Goal: Task Accomplishment & Management: Use online tool/utility

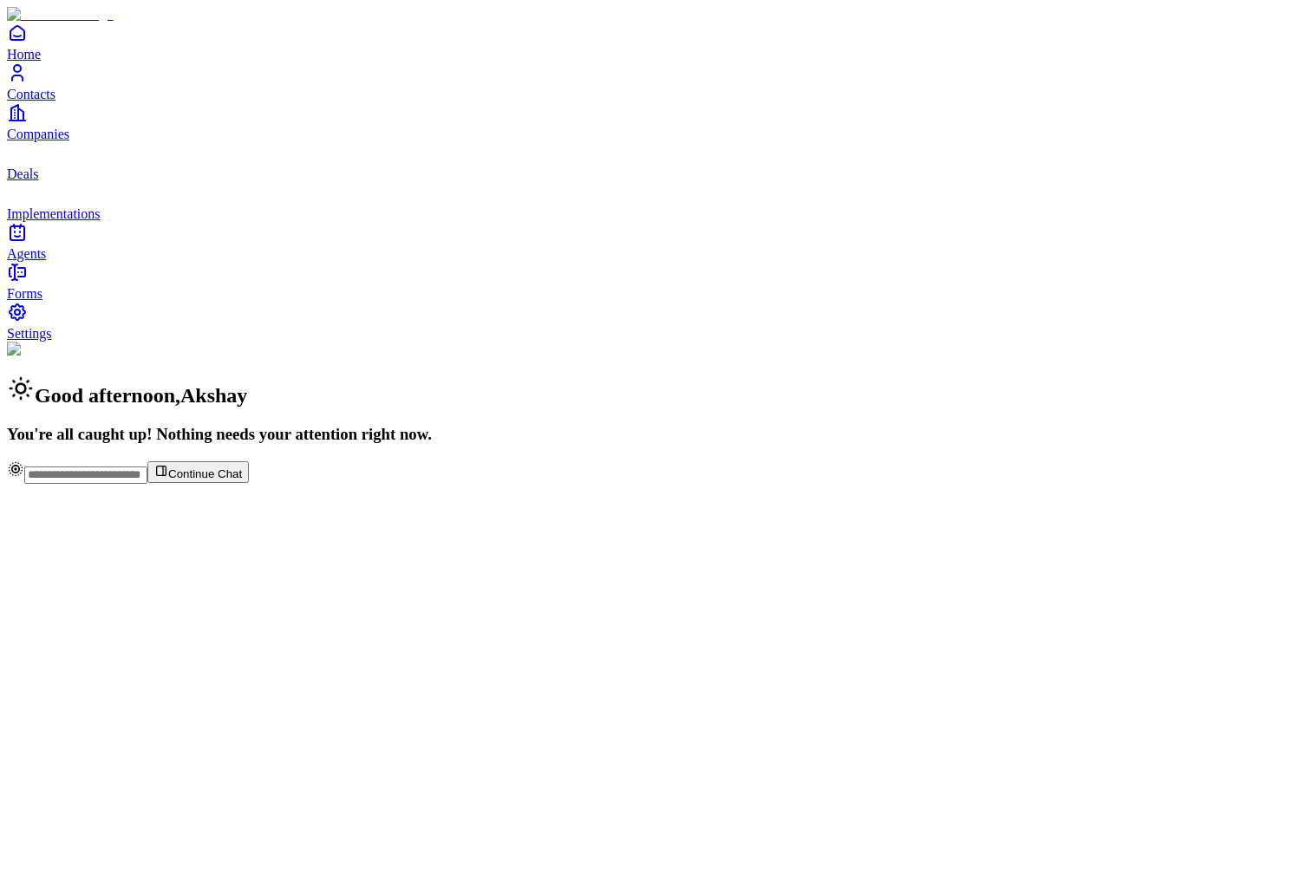
click at [79, 101] on link "Contacts" at bounding box center [646, 81] width 1278 height 39
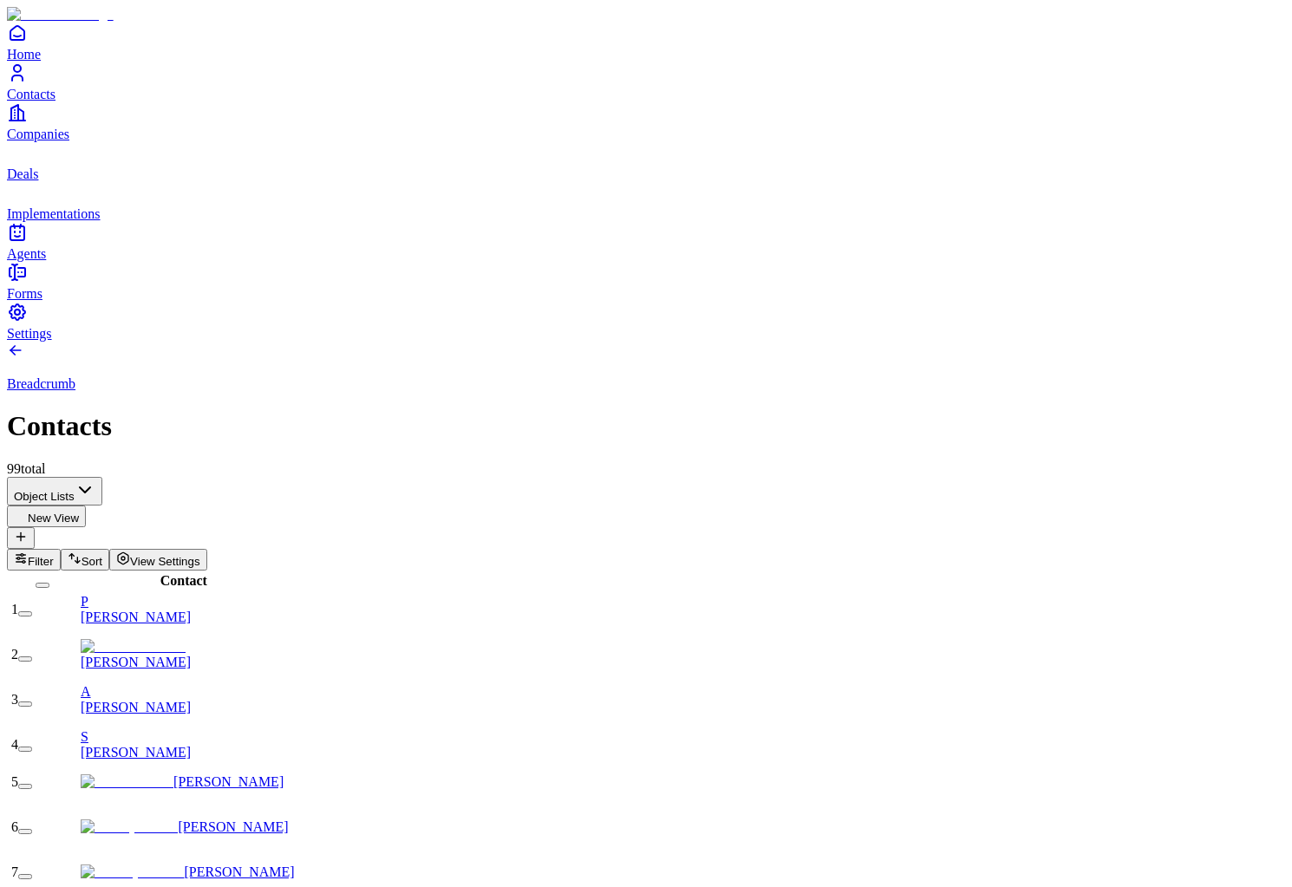
click at [213, 594] on link "P Pete Koomen" at bounding box center [188, 609] width 215 height 30
click at [184, 684] on link "A Adam Younes" at bounding box center [188, 699] width 215 height 30
click at [180, 775] on link "[PERSON_NAME]" at bounding box center [182, 782] width 203 height 15
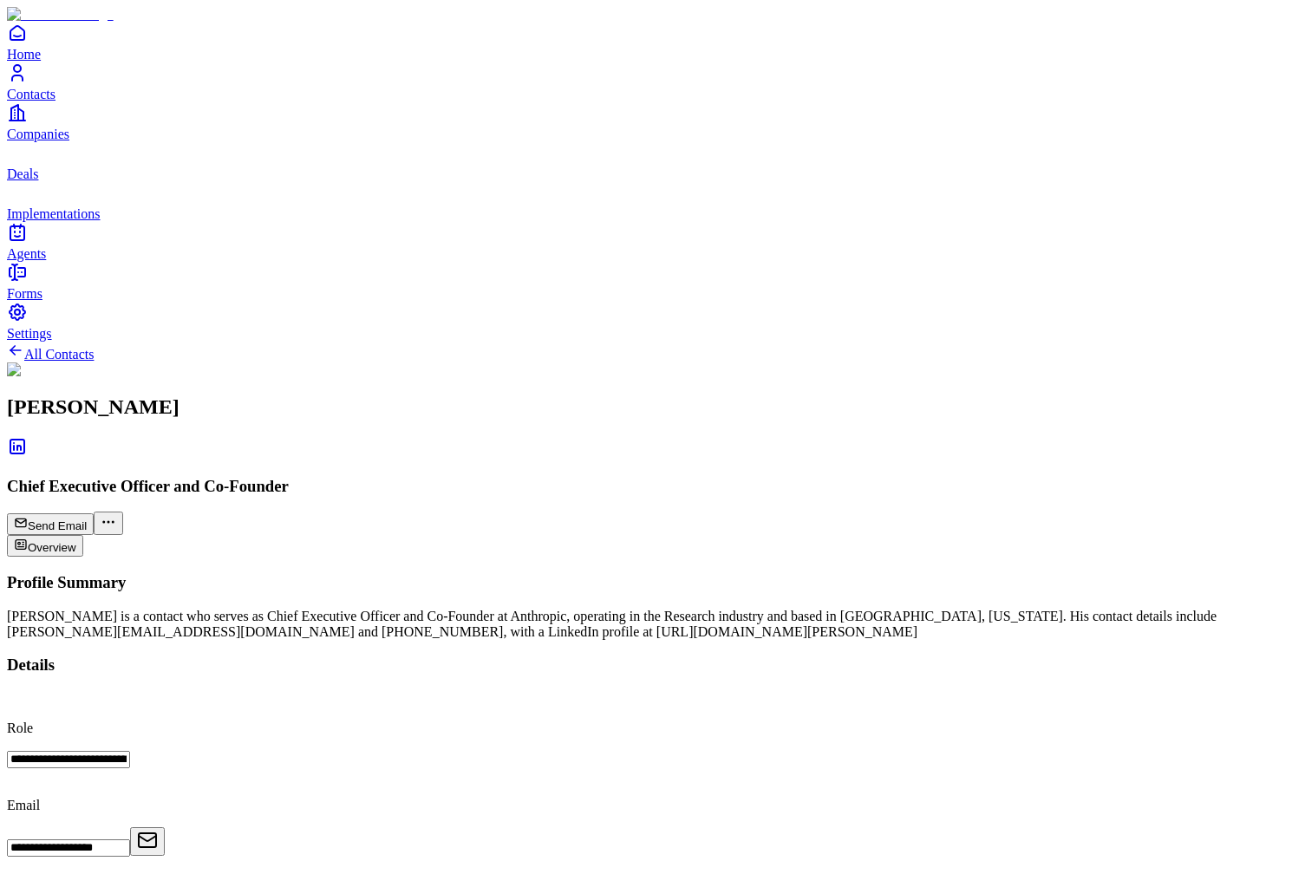
click at [28, 123] on icon "Companies" at bounding box center [17, 112] width 21 height 21
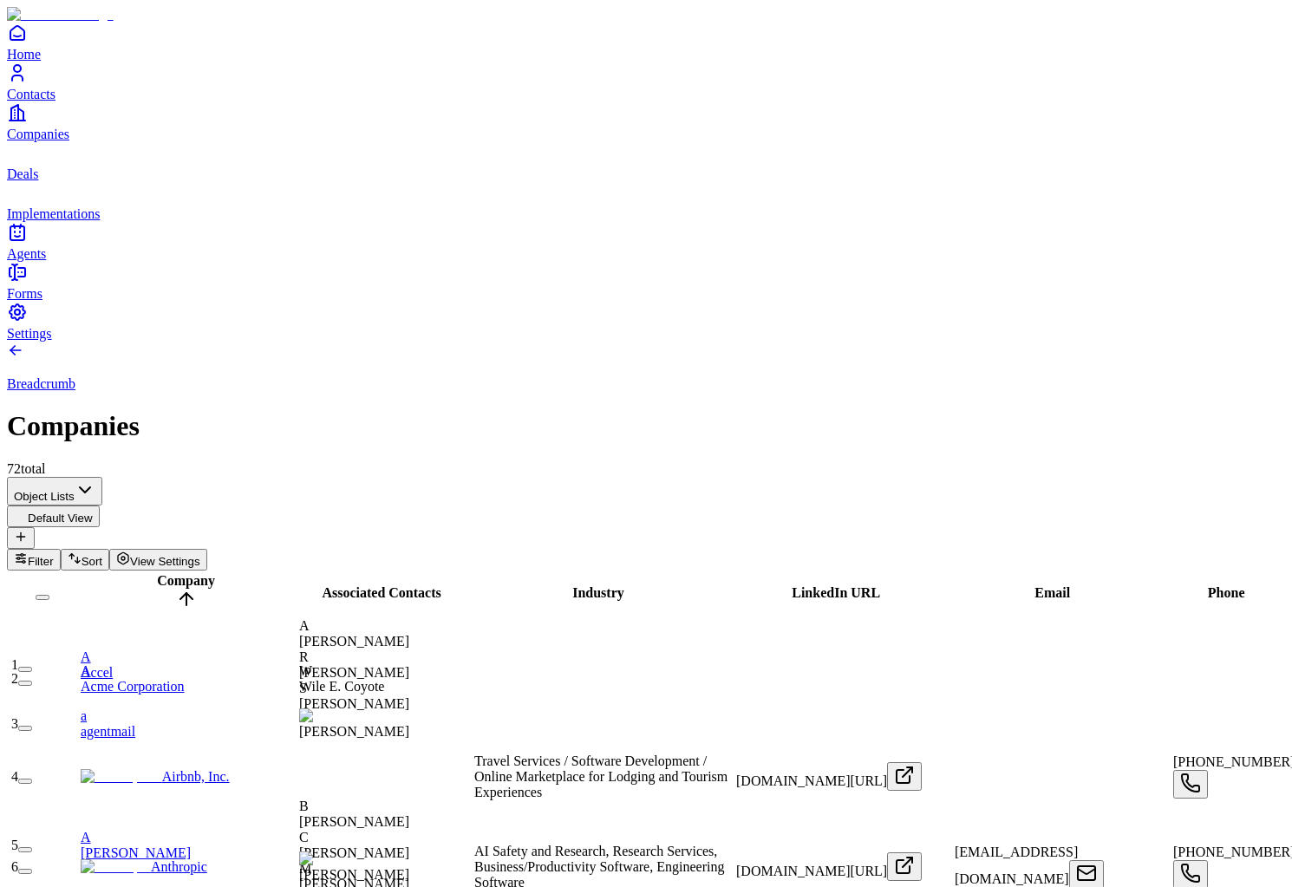
click at [28, 163] on icon "deals" at bounding box center [17, 152] width 21 height 21
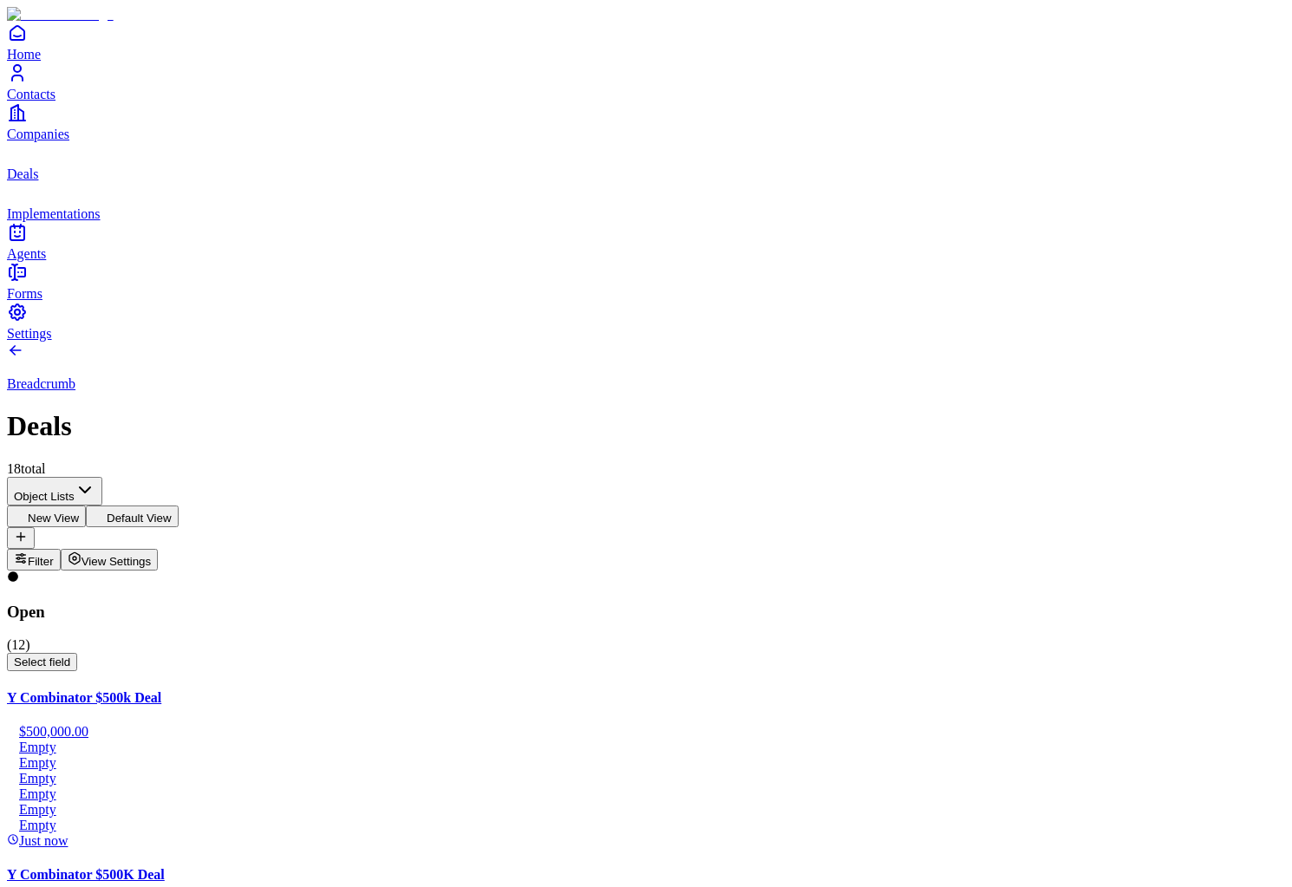
click at [49, 62] on link "Home" at bounding box center [646, 42] width 1278 height 39
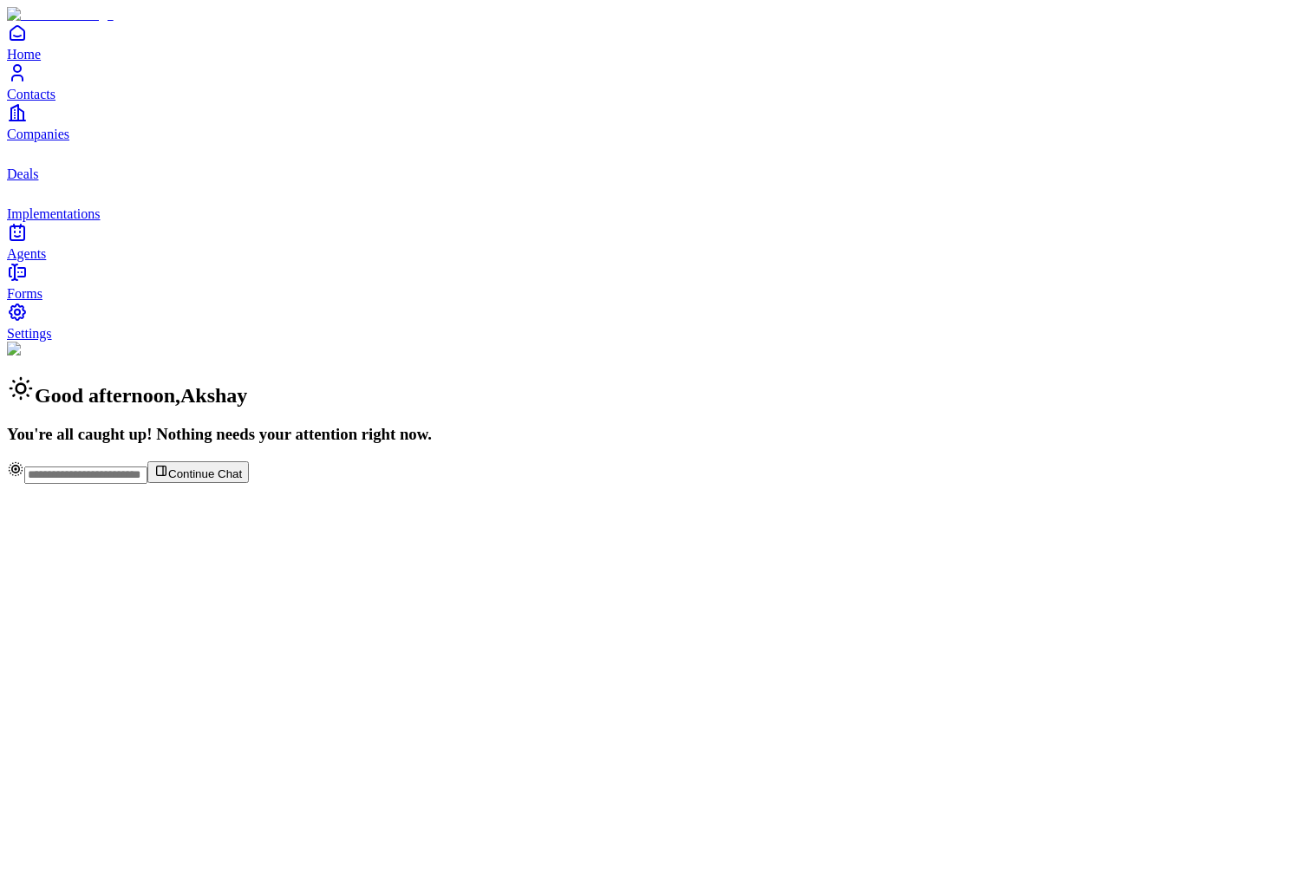
click at [49, 101] on link "Contacts" at bounding box center [646, 81] width 1278 height 39
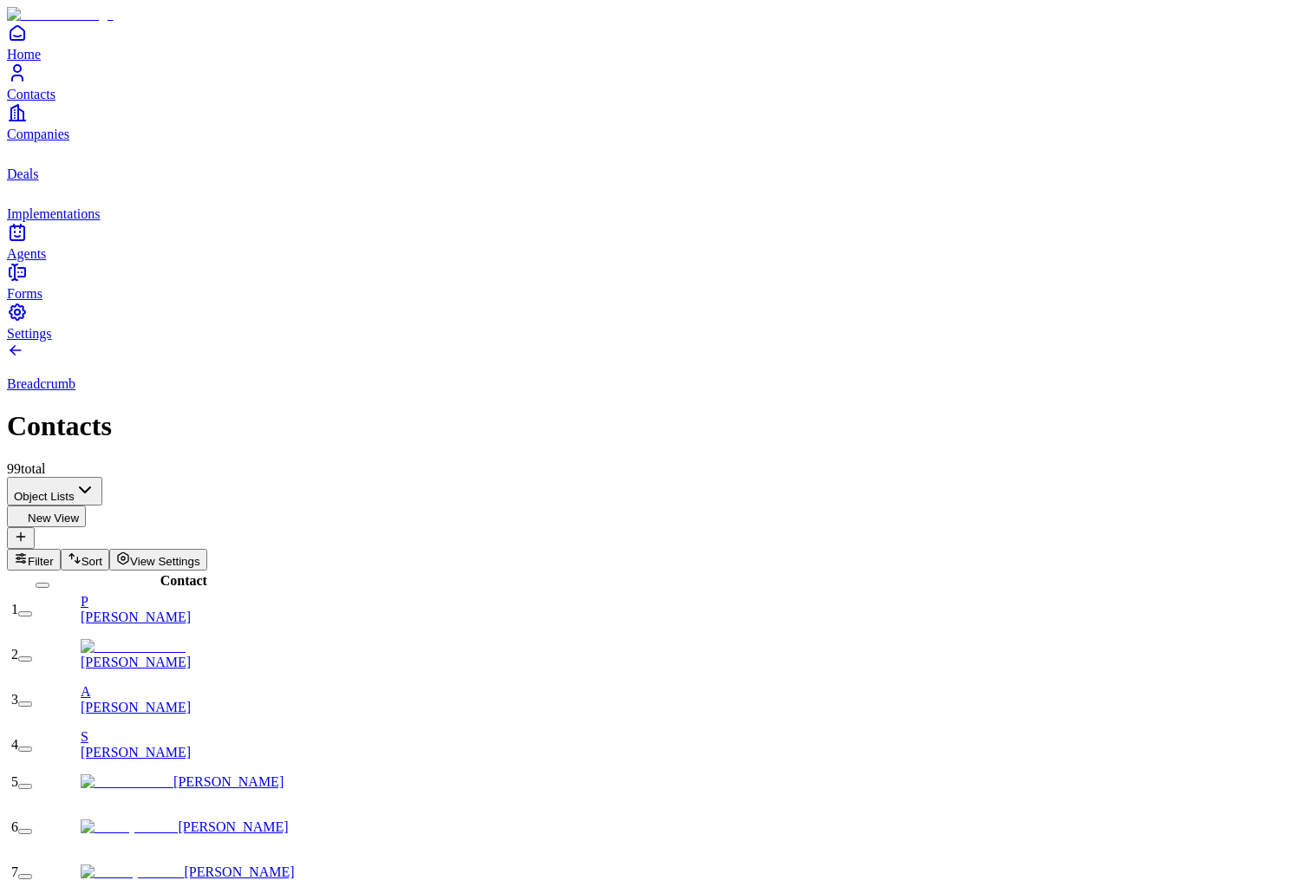
click at [77, 262] on div "Home Contacts Companies Deals Implementations Agents" at bounding box center [646, 142] width 1278 height 239
click at [46, 261] on span "Agents" at bounding box center [26, 253] width 39 height 15
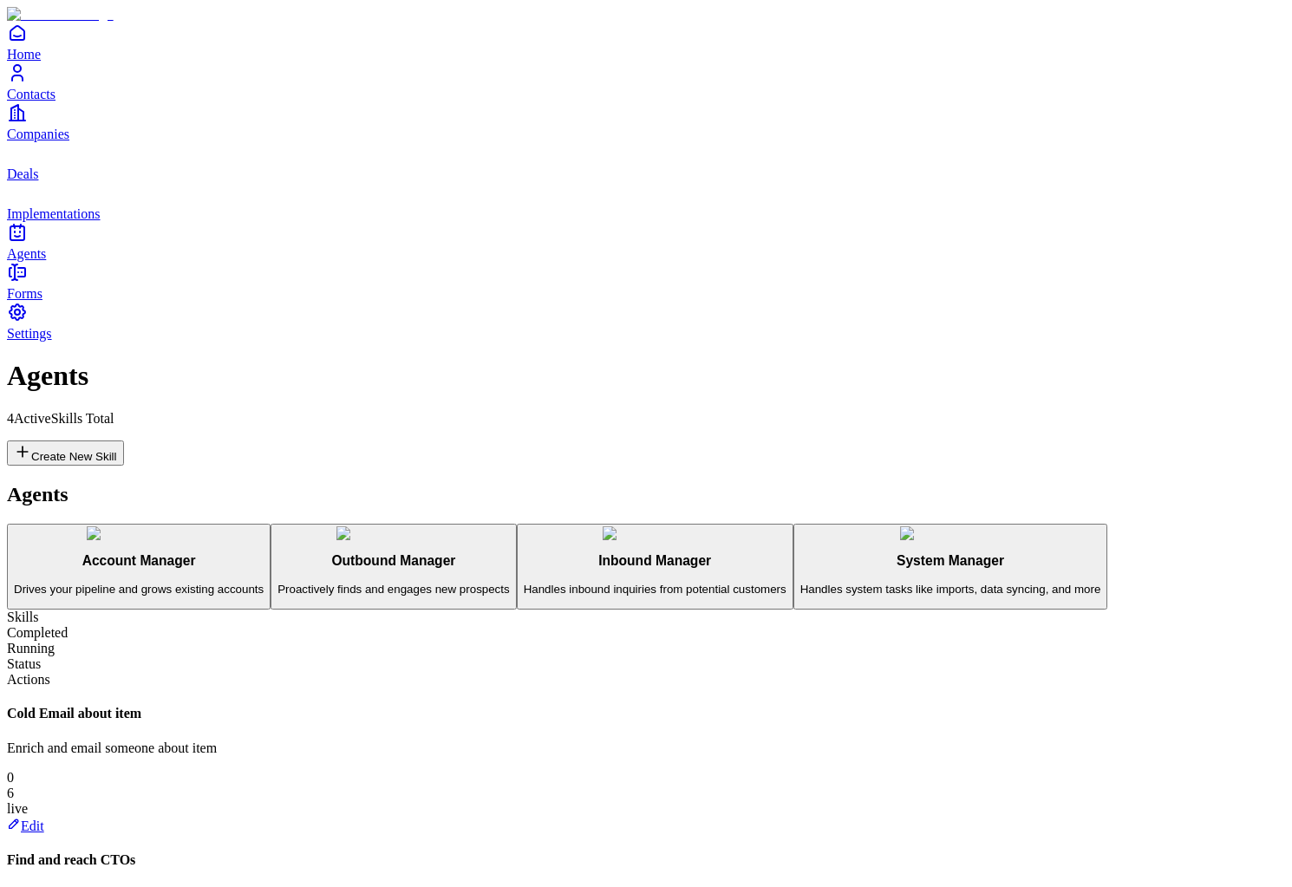
click at [278, 583] on p "Proactively finds and engages new prospects" at bounding box center [394, 589] width 232 height 13
click at [226, 583] on p "Drives your pipeline and grows existing accounts" at bounding box center [139, 589] width 250 height 13
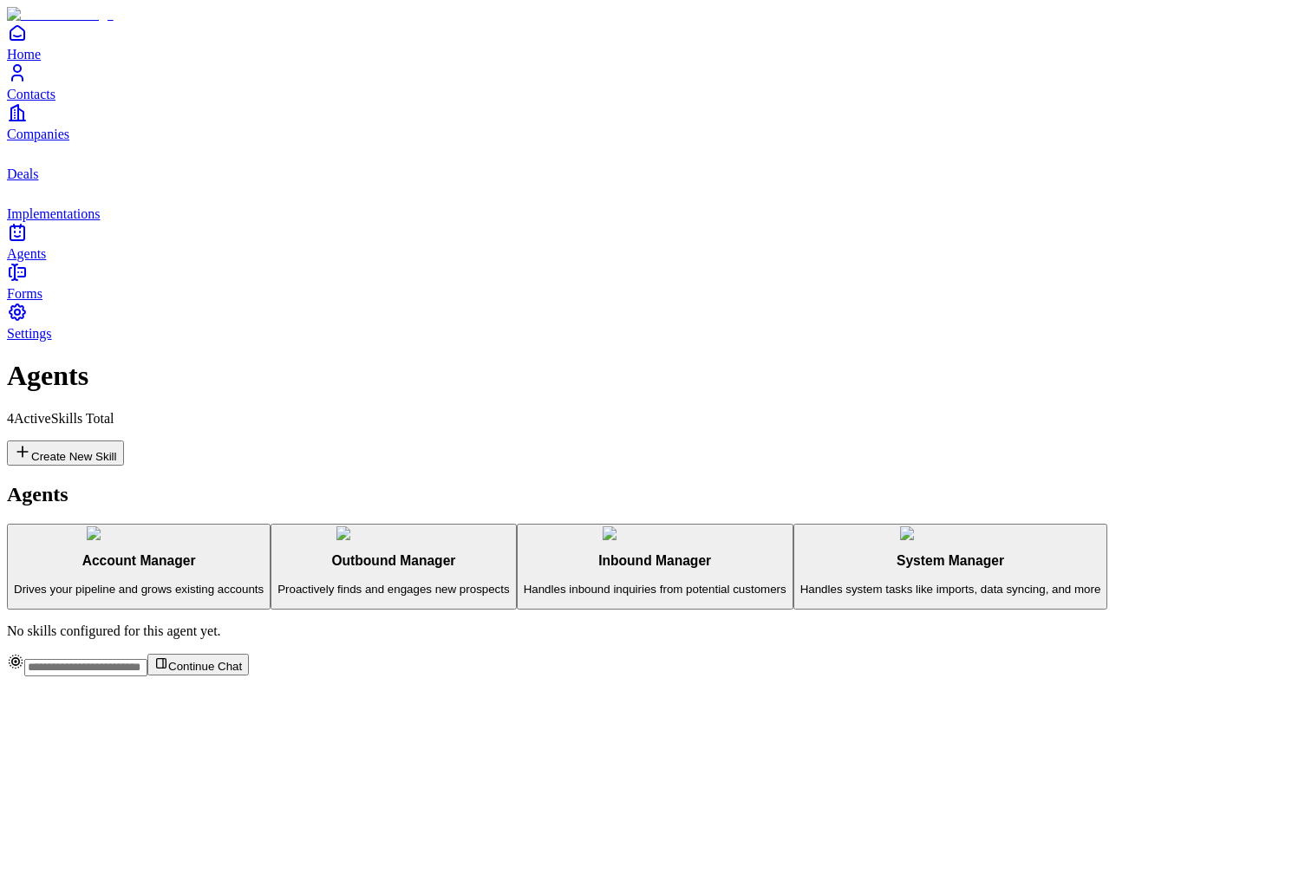
click at [271, 524] on button "Outbound Manager Proactively finds and engages new prospects" at bounding box center [393, 567] width 245 height 87
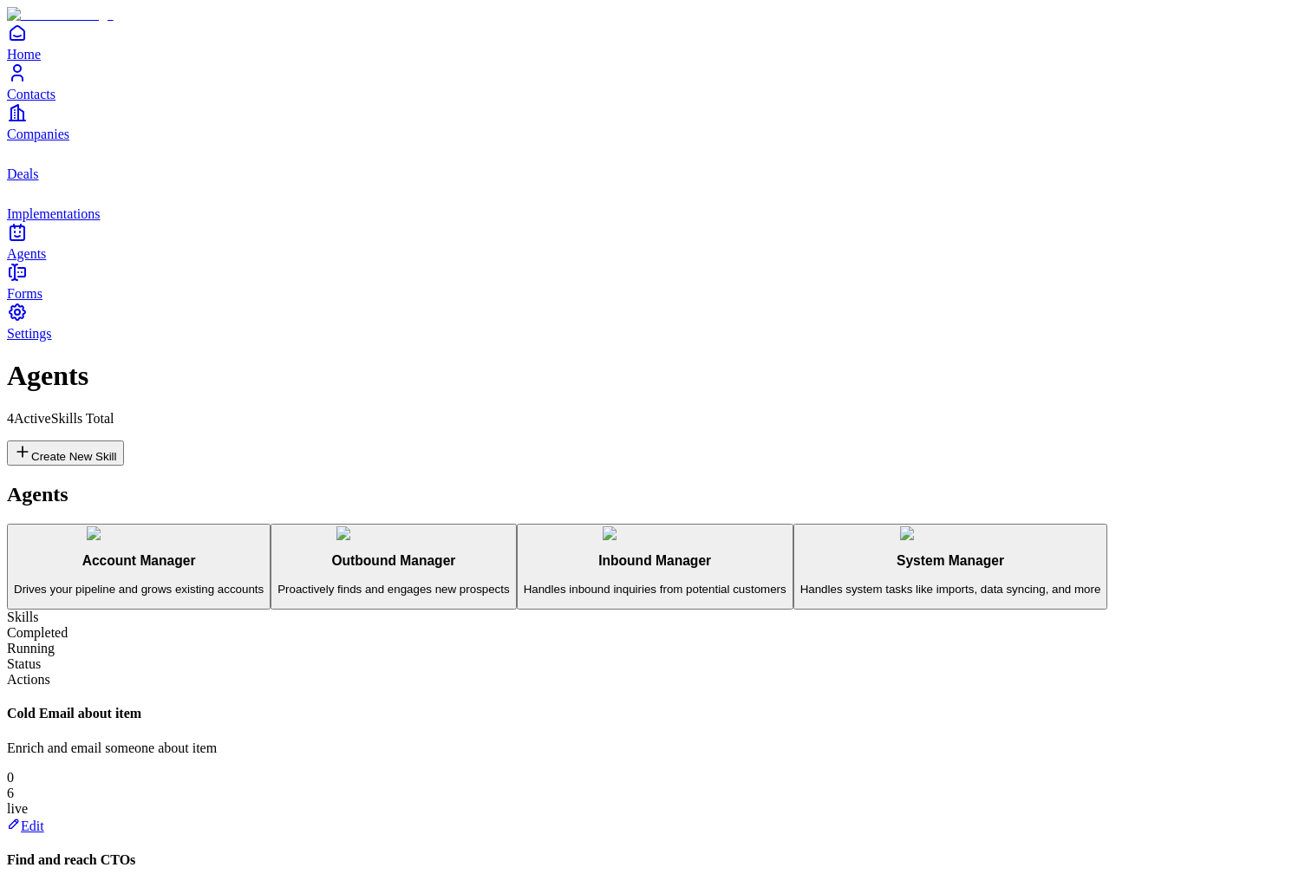
click at [28, 283] on icon "Forms" at bounding box center [17, 272] width 21 height 21
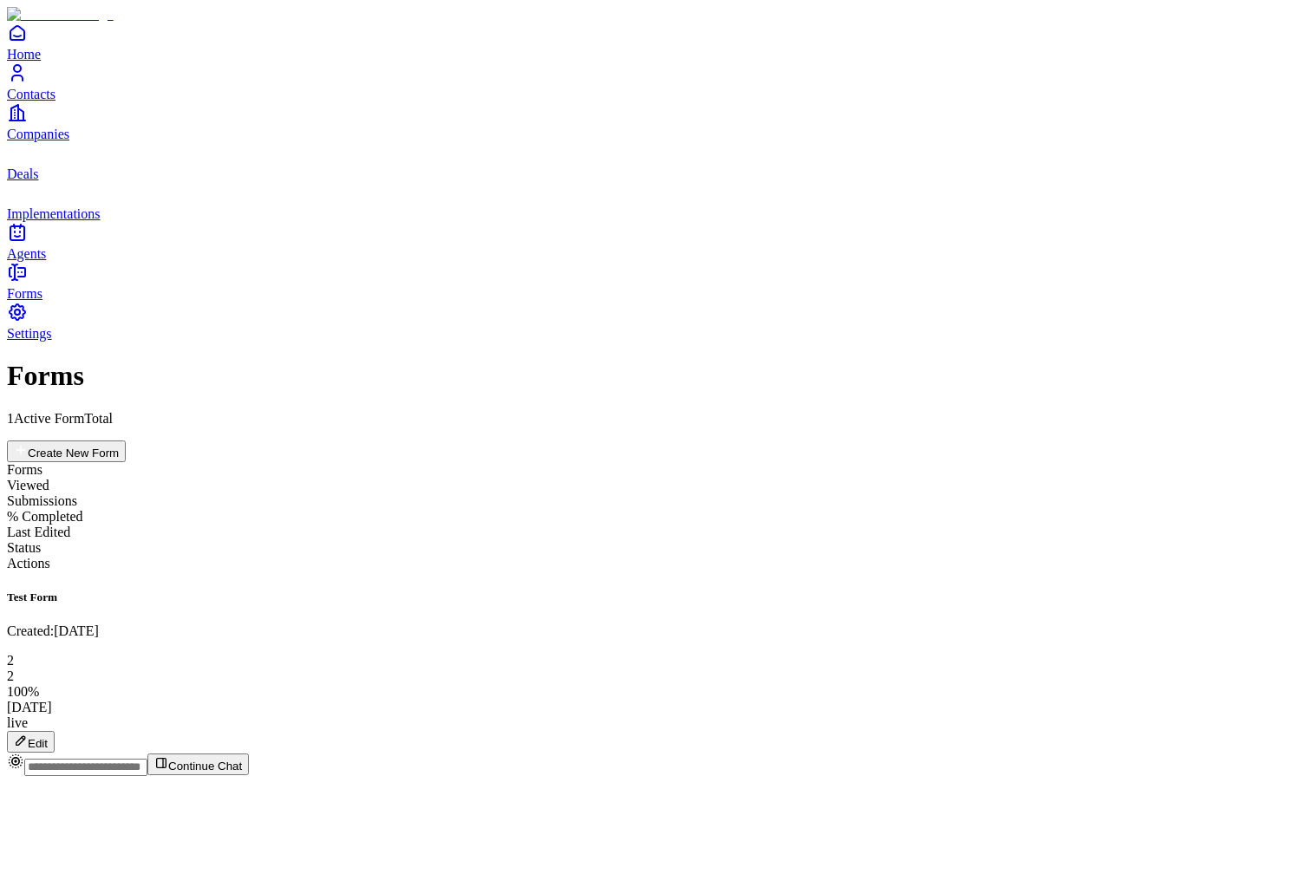
click at [55, 731] on button "Edit" at bounding box center [31, 742] width 48 height 22
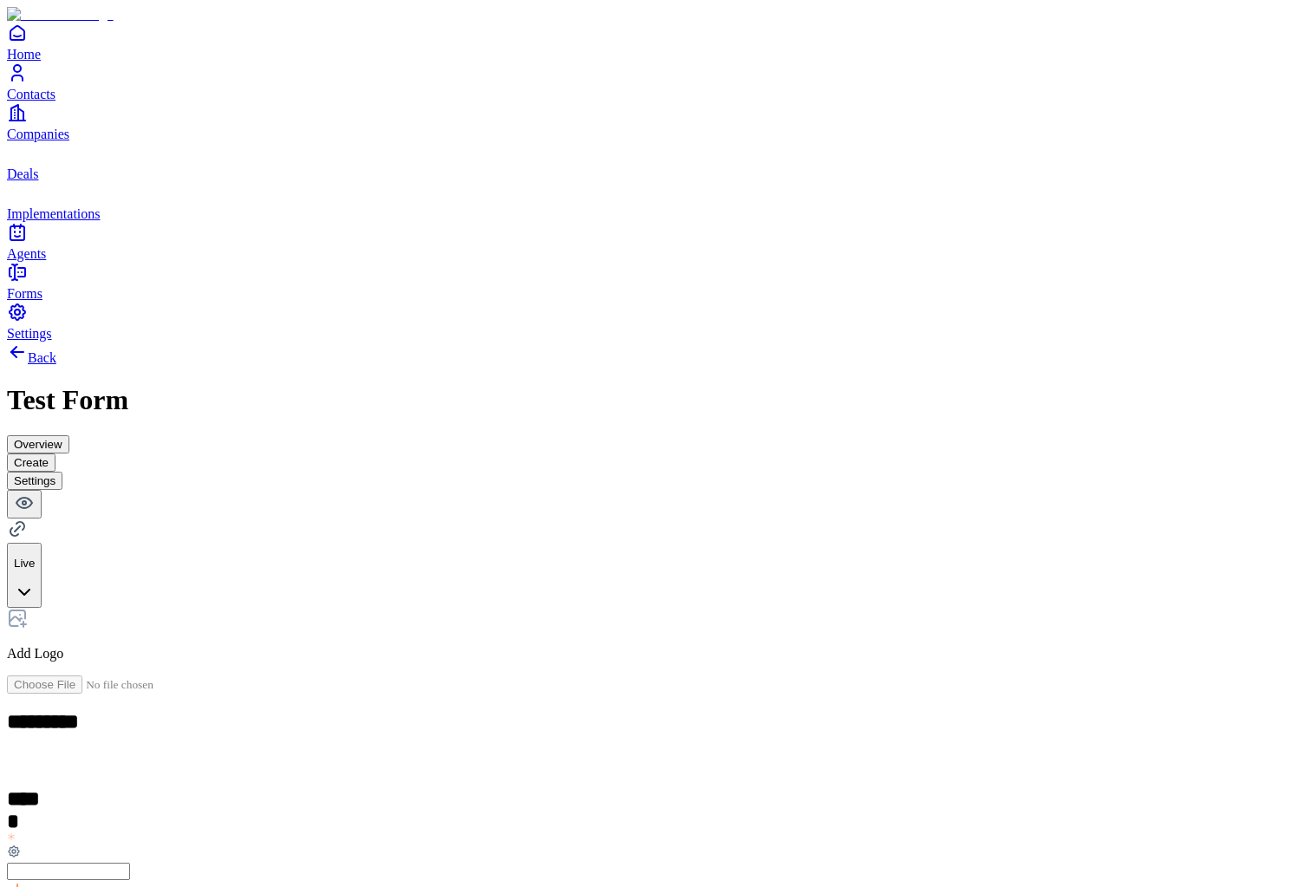
click at [34, 101] on link "Contacts" at bounding box center [646, 81] width 1278 height 39
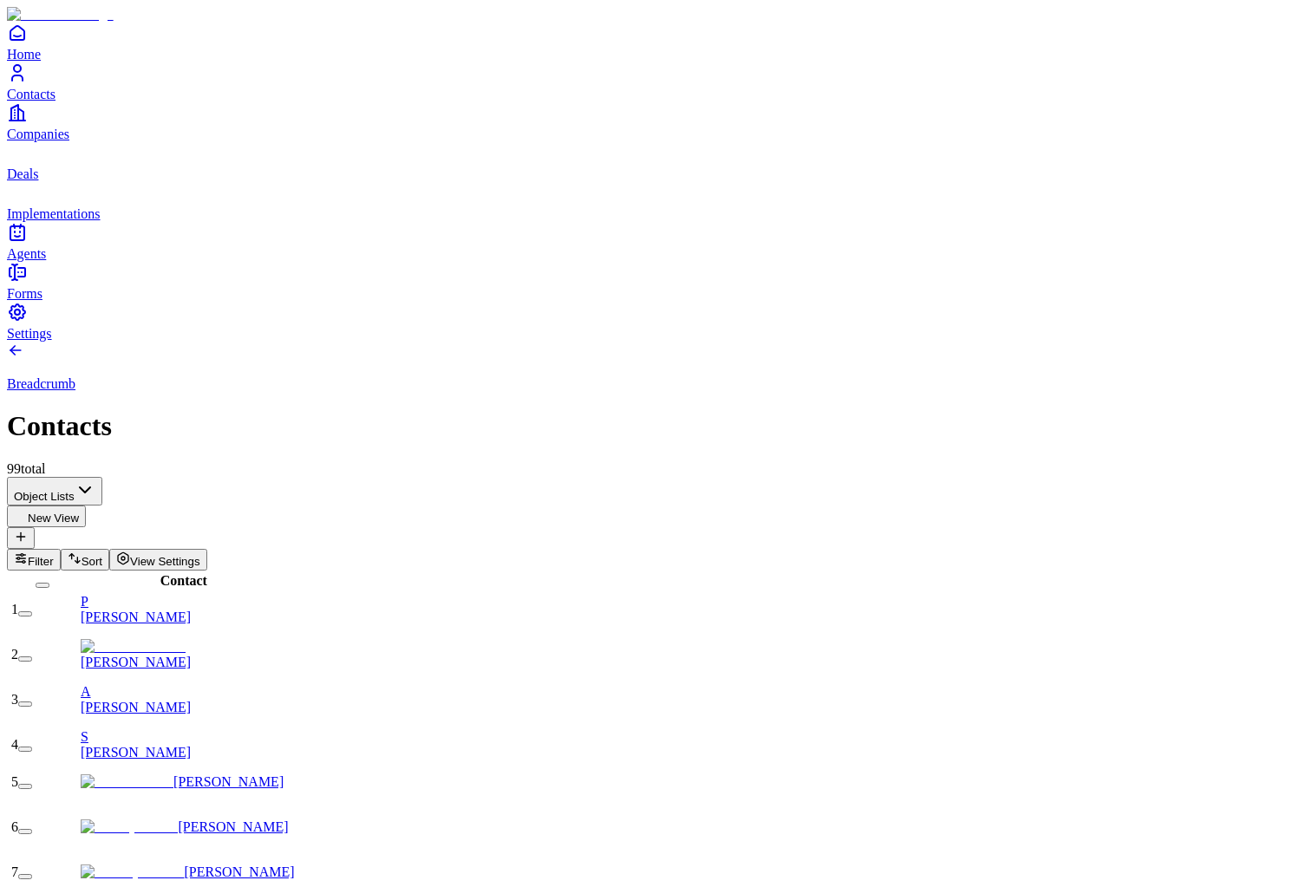
click at [46, 62] on link "Home" at bounding box center [646, 42] width 1278 height 39
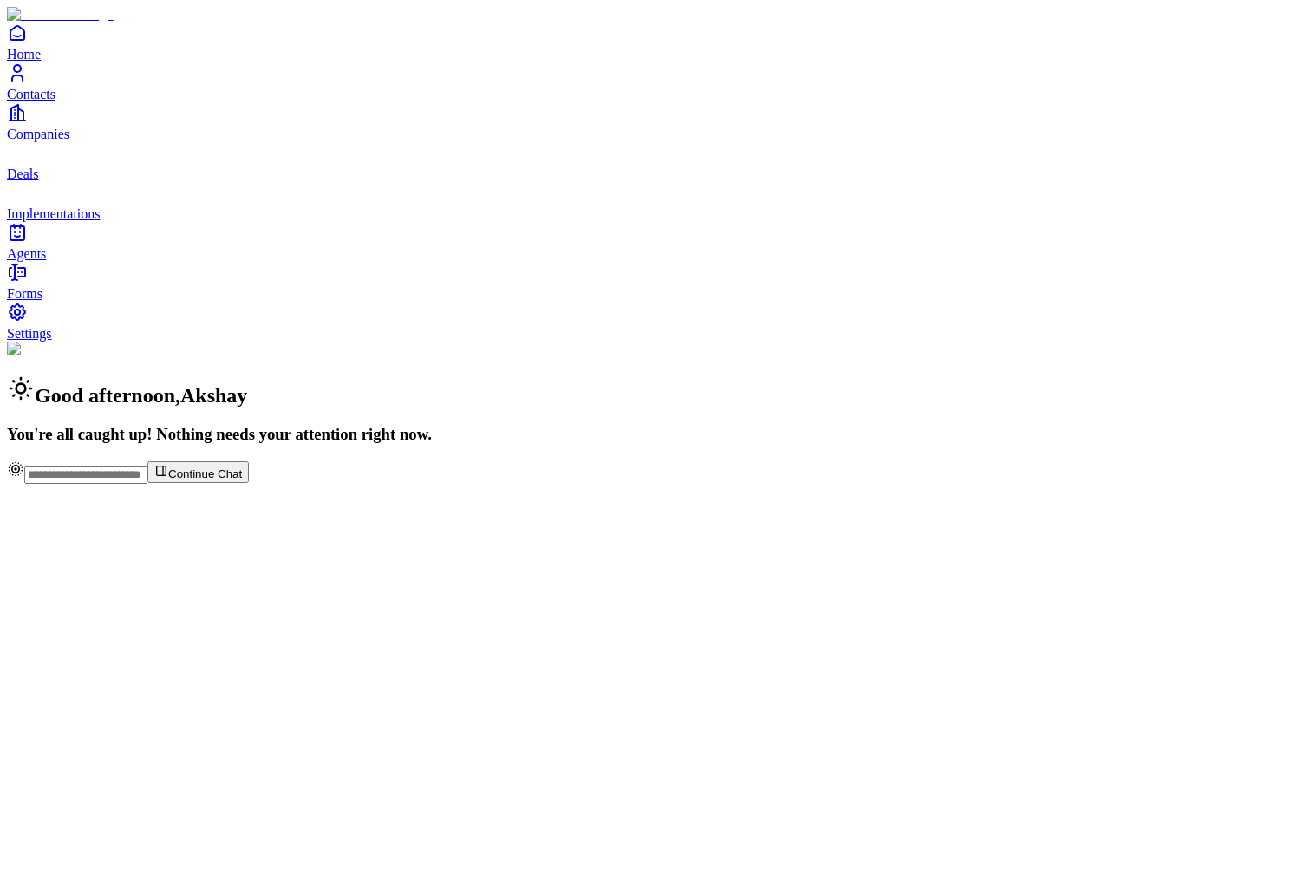
click at [56, 101] on span "Contacts" at bounding box center [31, 94] width 49 height 15
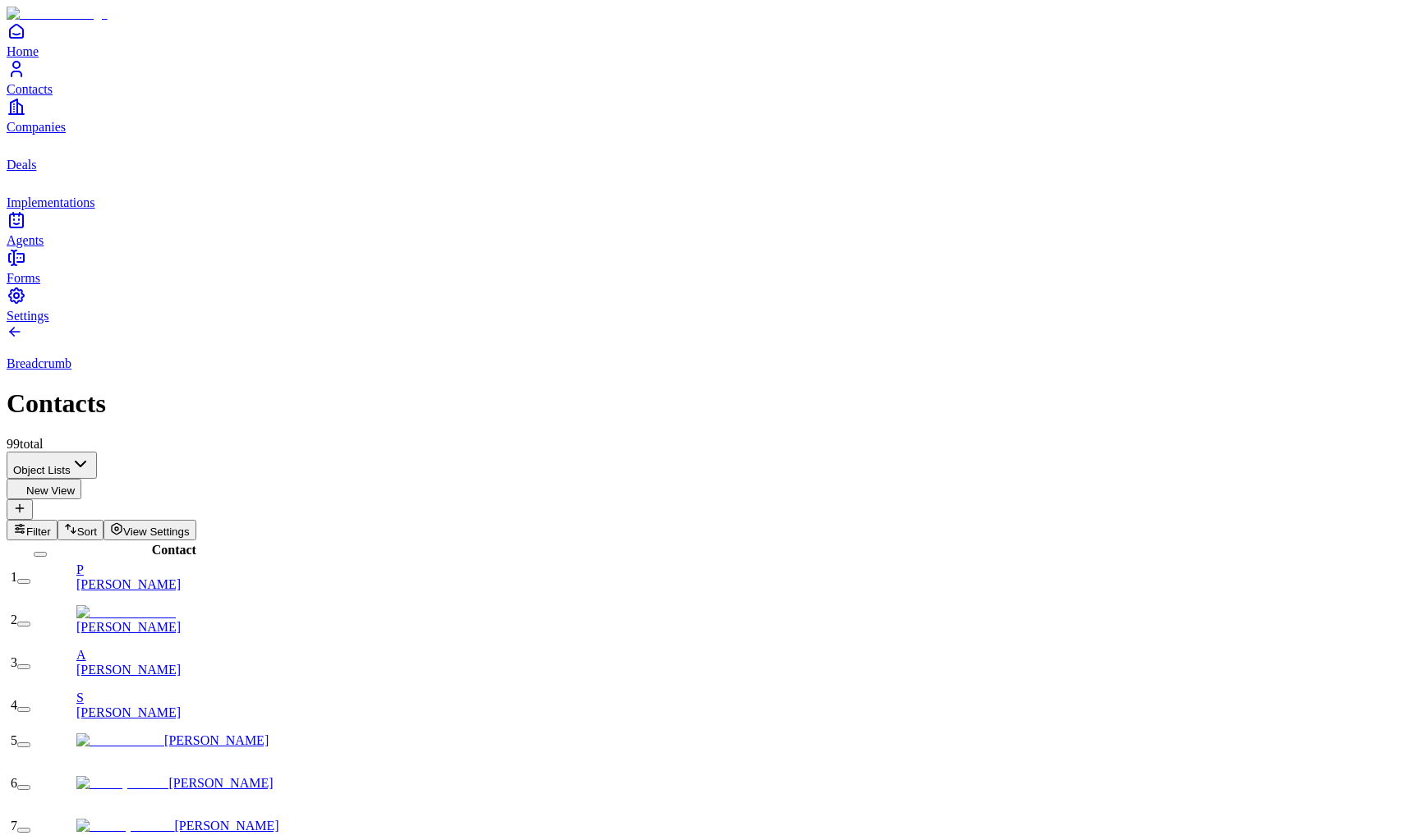
click at [27, 116] on icon "Companies" at bounding box center [16, 106] width 20 height 20
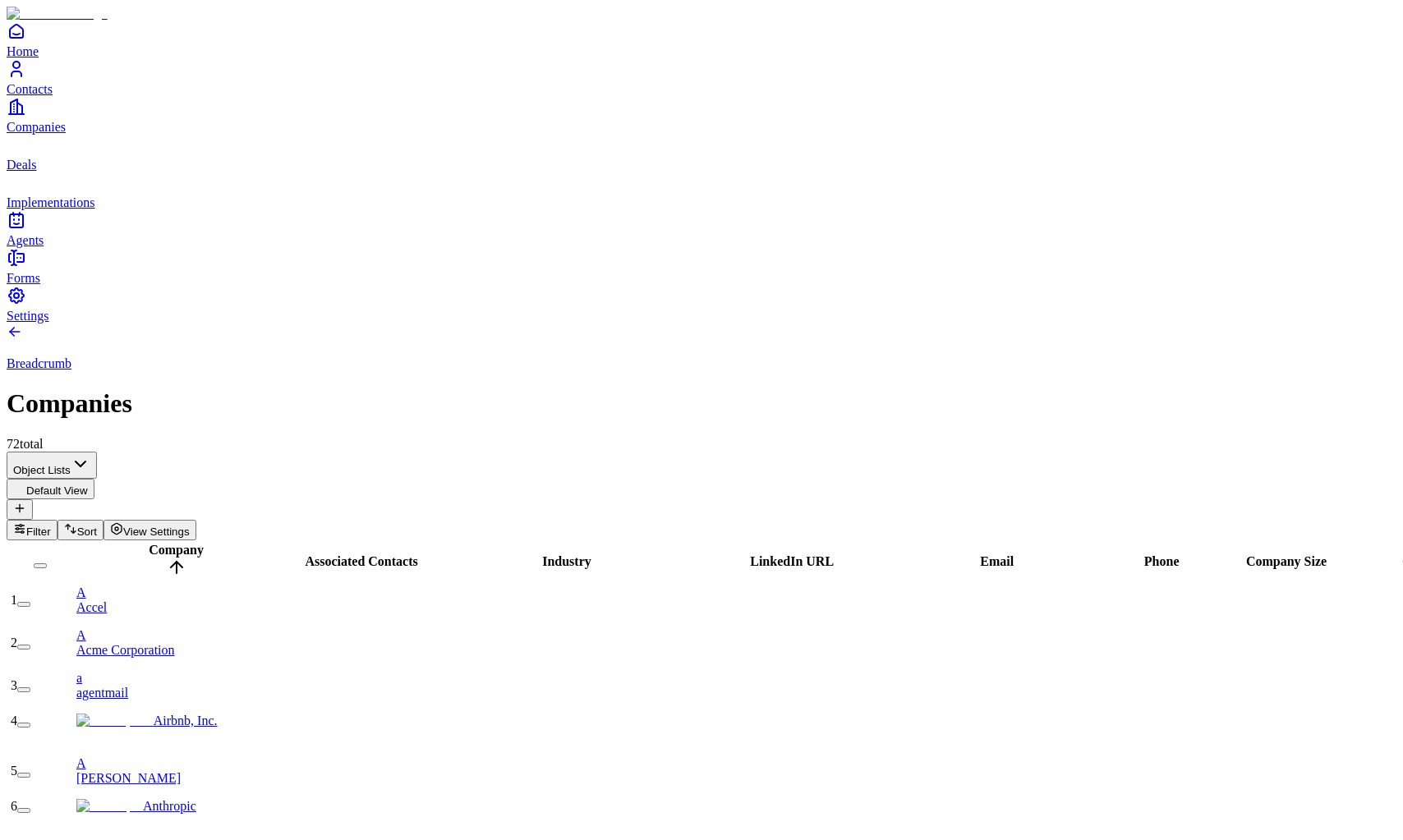
click at [42, 171] on link "Deals" at bounding box center [702, 152] width 1391 height 37
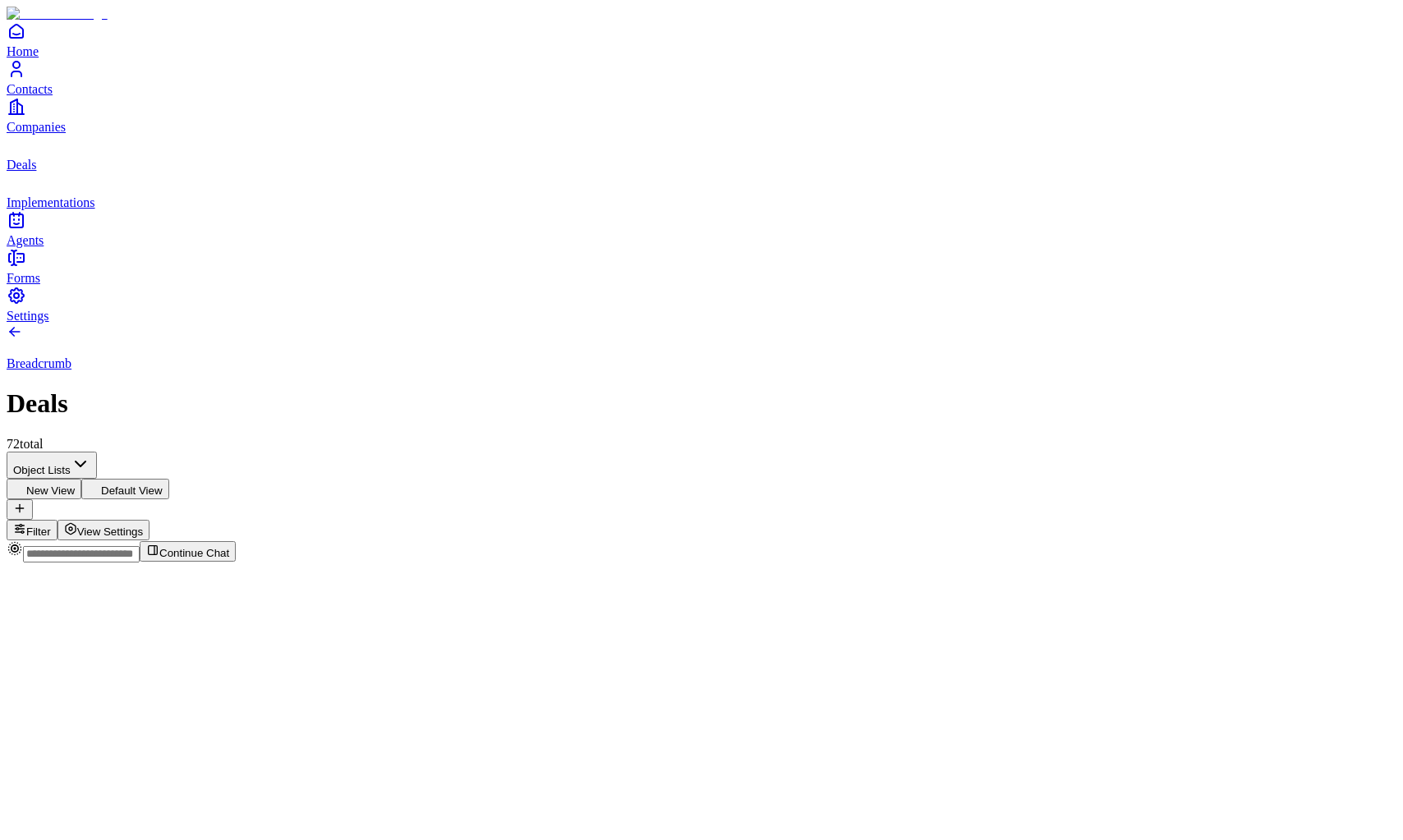
click at [45, 209] on link "Implementations" at bounding box center [702, 190] width 1391 height 37
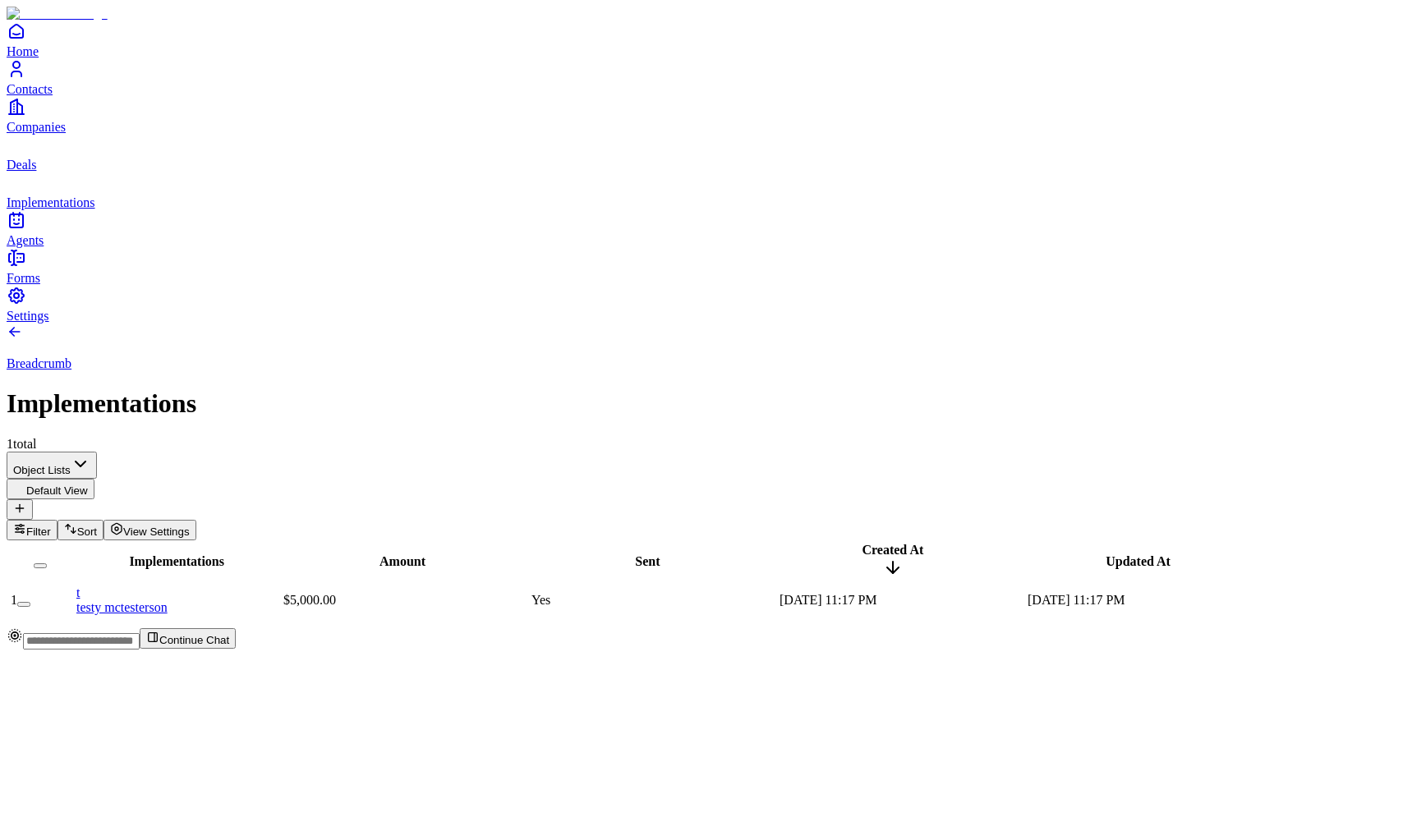
click at [26, 41] on icon "Home" at bounding box center [16, 31] width 20 height 20
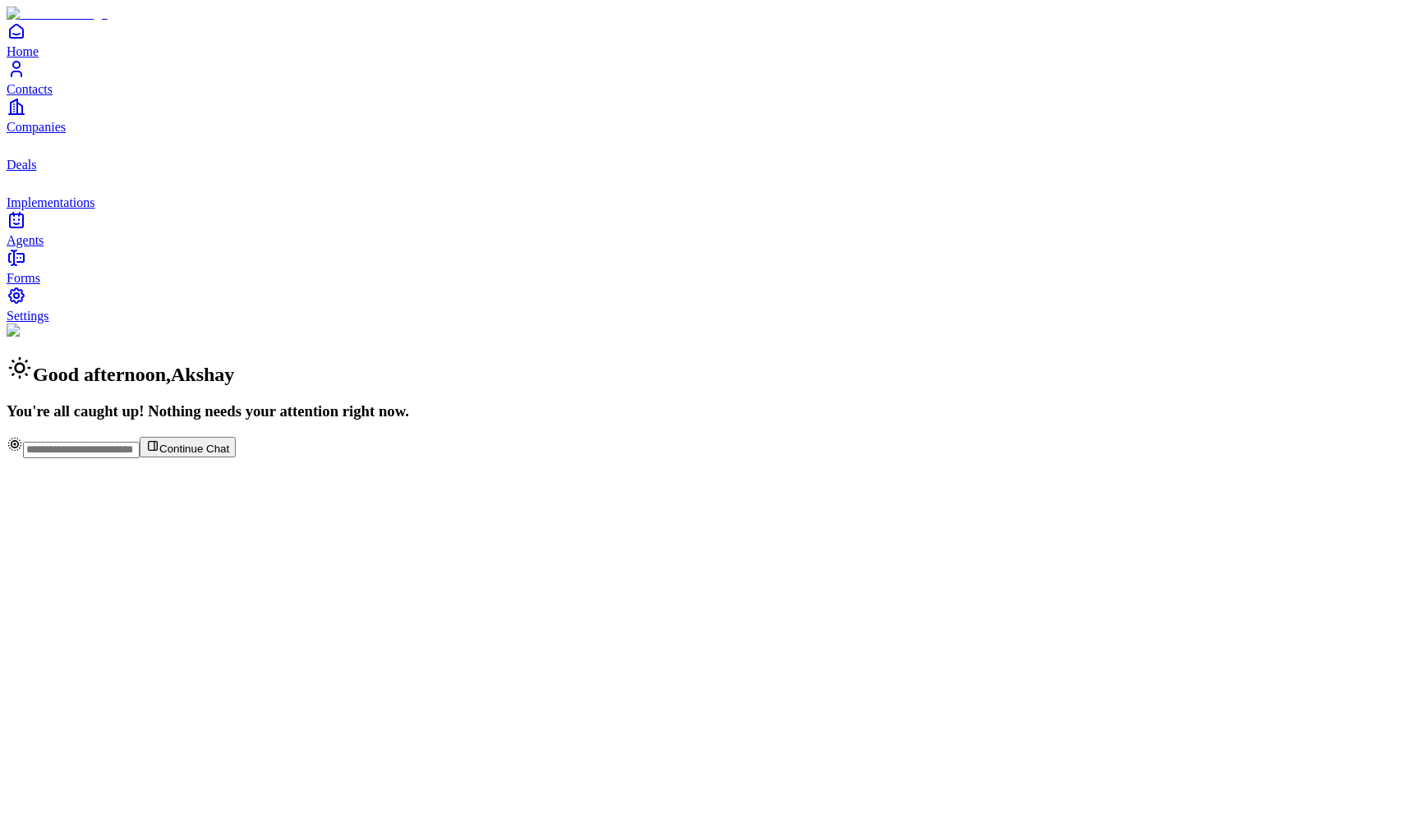
click at [53, 96] on span "Contacts" at bounding box center [29, 89] width 46 height 14
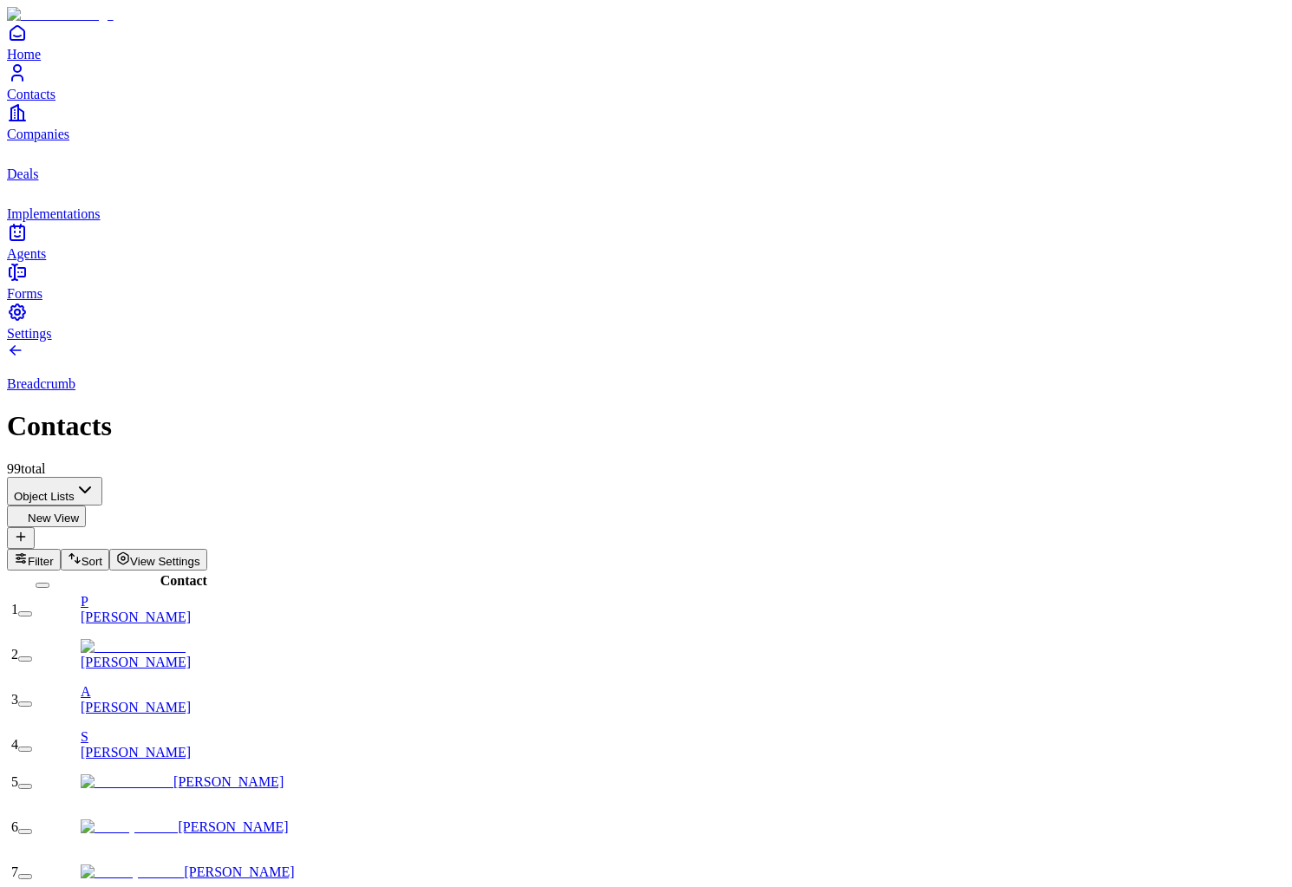
click at [200, 555] on span "View Settings" at bounding box center [165, 561] width 70 height 13
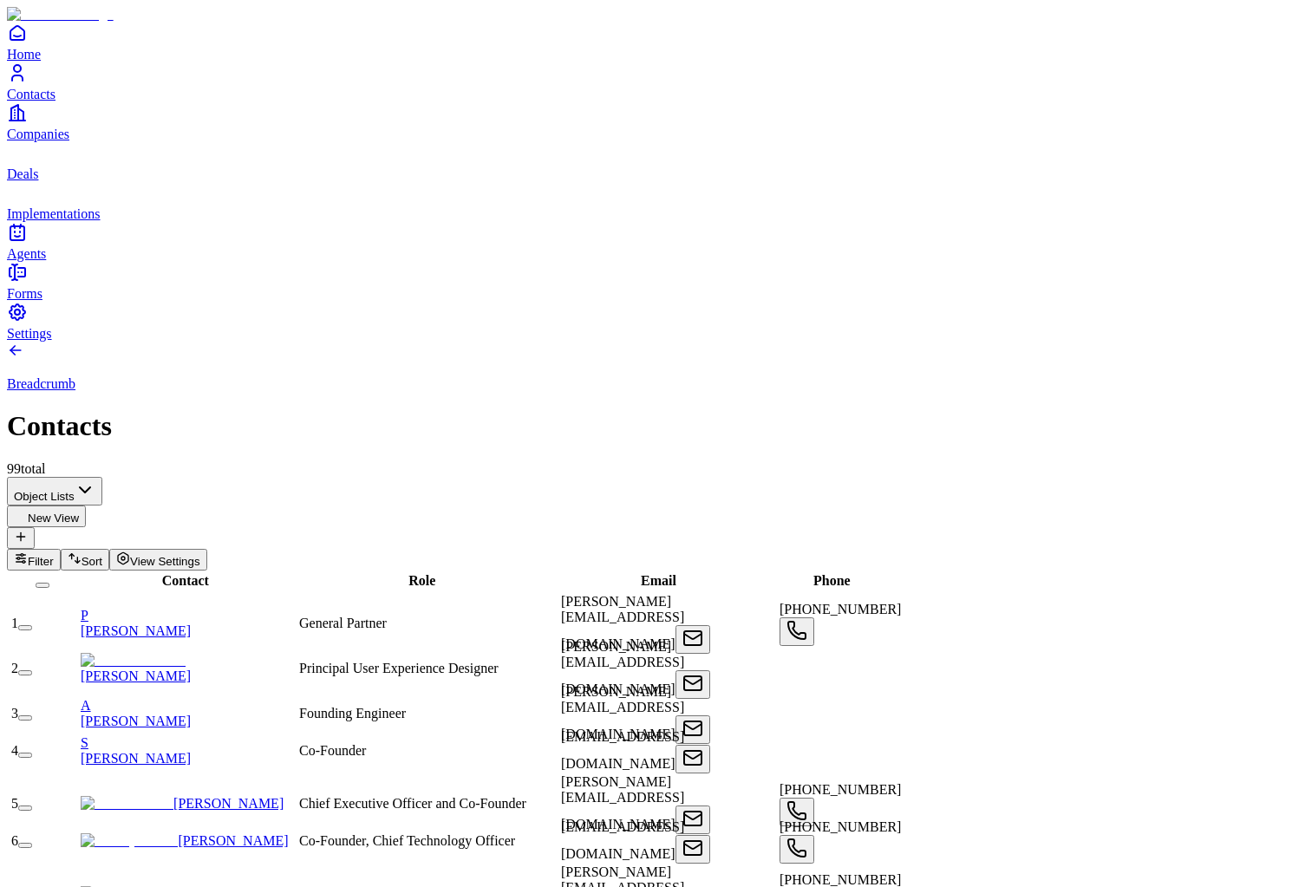
click at [95, 141] on link "Companies" at bounding box center [646, 121] width 1278 height 39
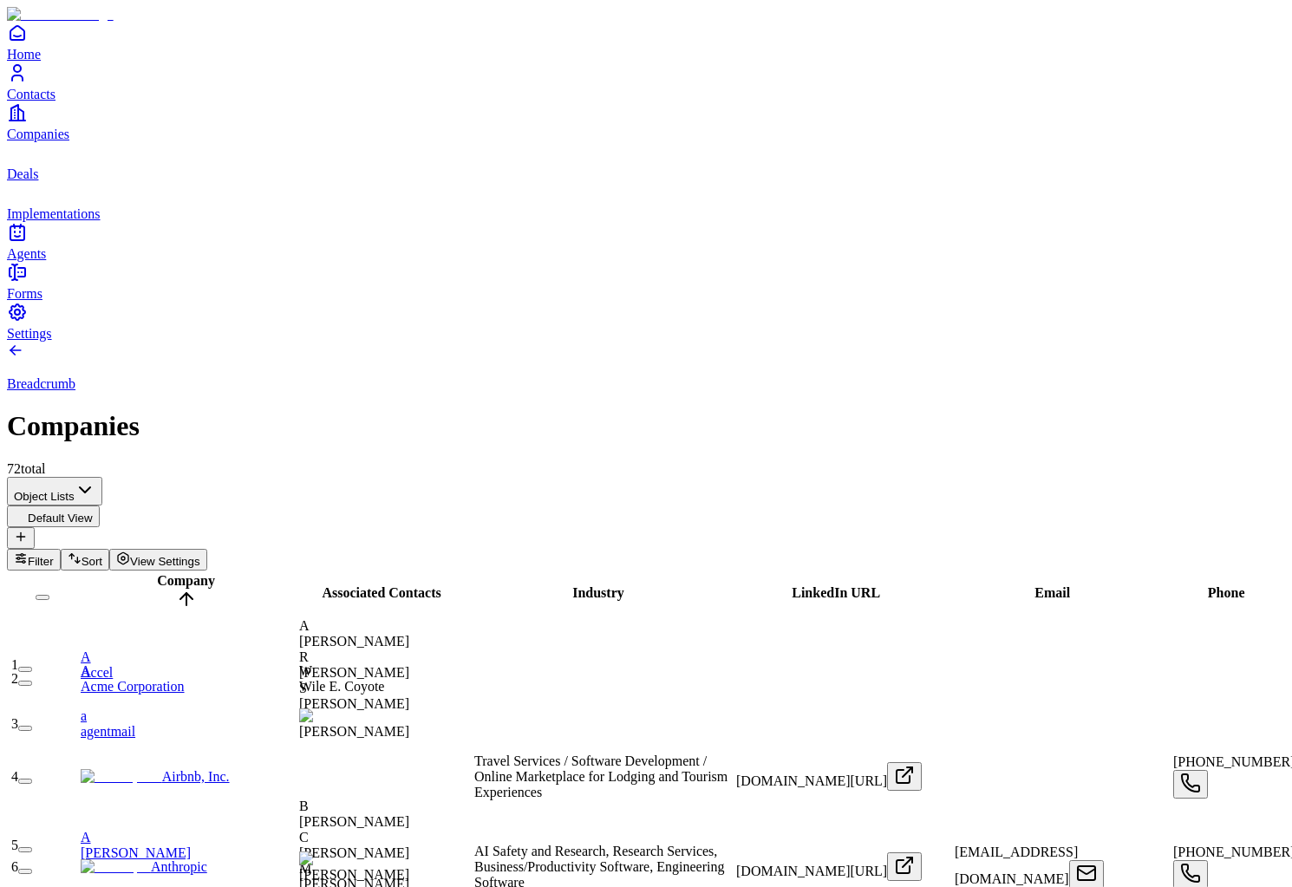
click at [56, 101] on span "Contacts" at bounding box center [31, 94] width 49 height 15
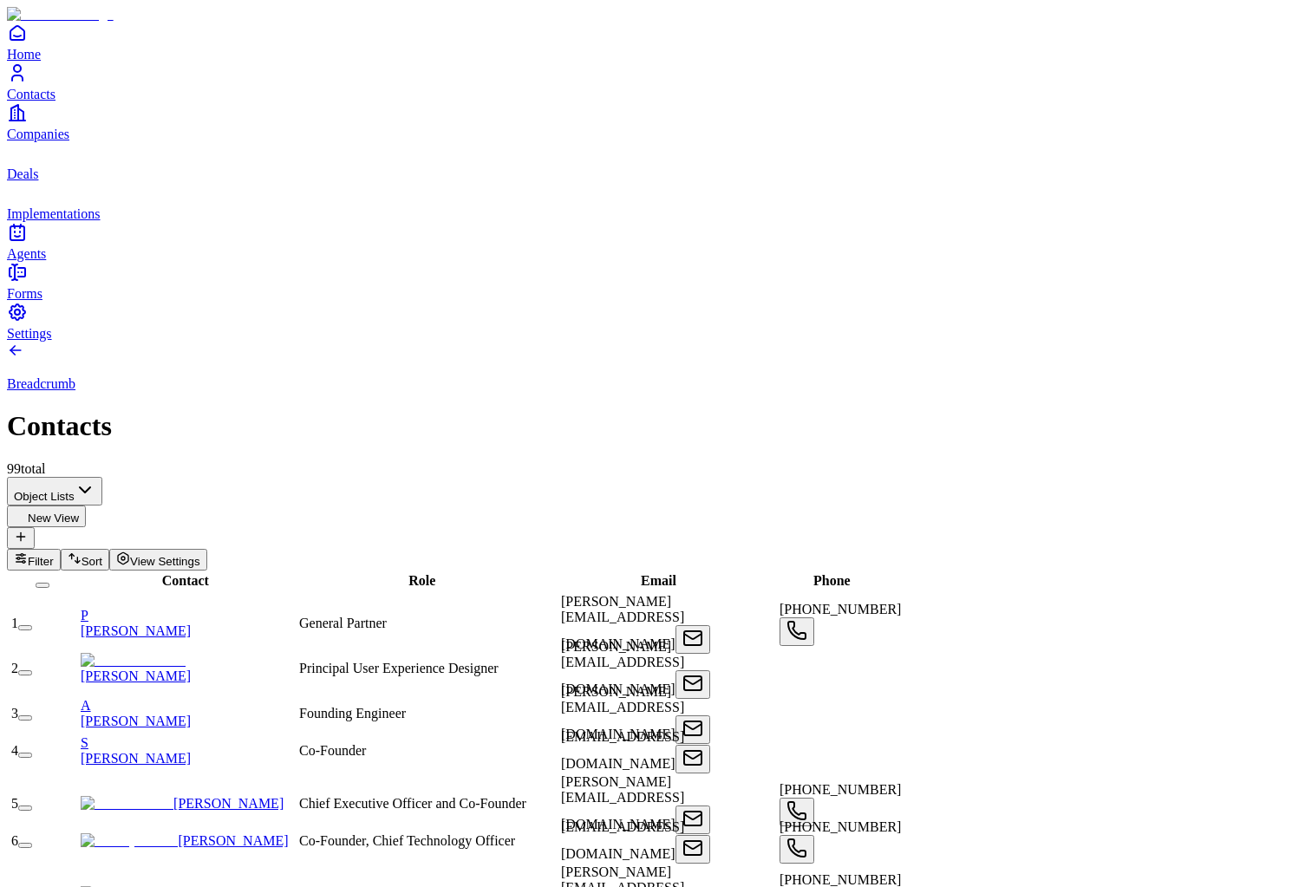
scroll to position [154, 0]
click at [222, 834] on link "[PERSON_NAME]" at bounding box center [185, 841] width 208 height 15
click at [202, 608] on link "P [PERSON_NAME]" at bounding box center [188, 623] width 215 height 30
click at [191, 653] on link "[PERSON_NAME]" at bounding box center [136, 668] width 110 height 30
click at [60, 141] on span "Companies" at bounding box center [38, 134] width 62 height 15
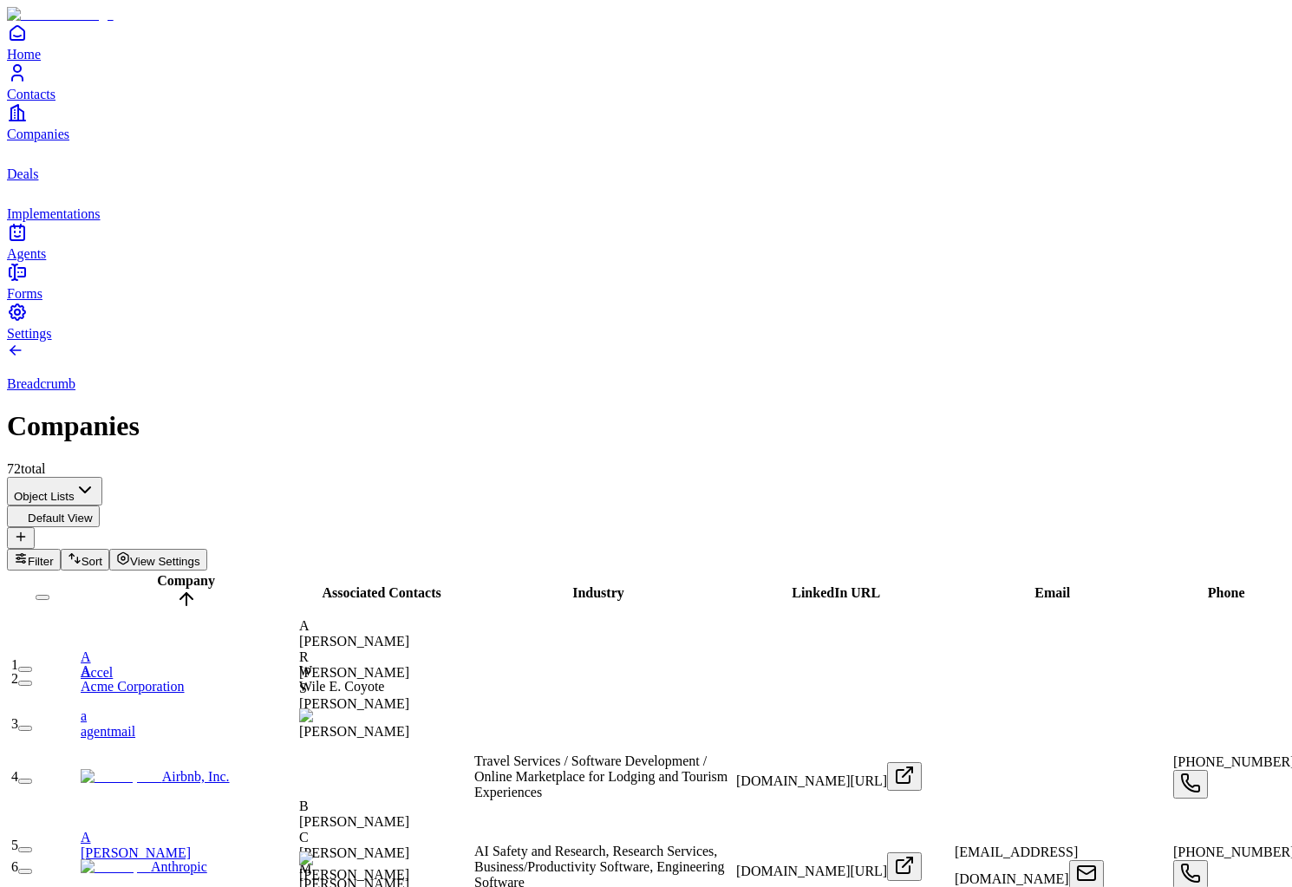
click at [60, 181] on link "Deals" at bounding box center [646, 161] width 1278 height 39
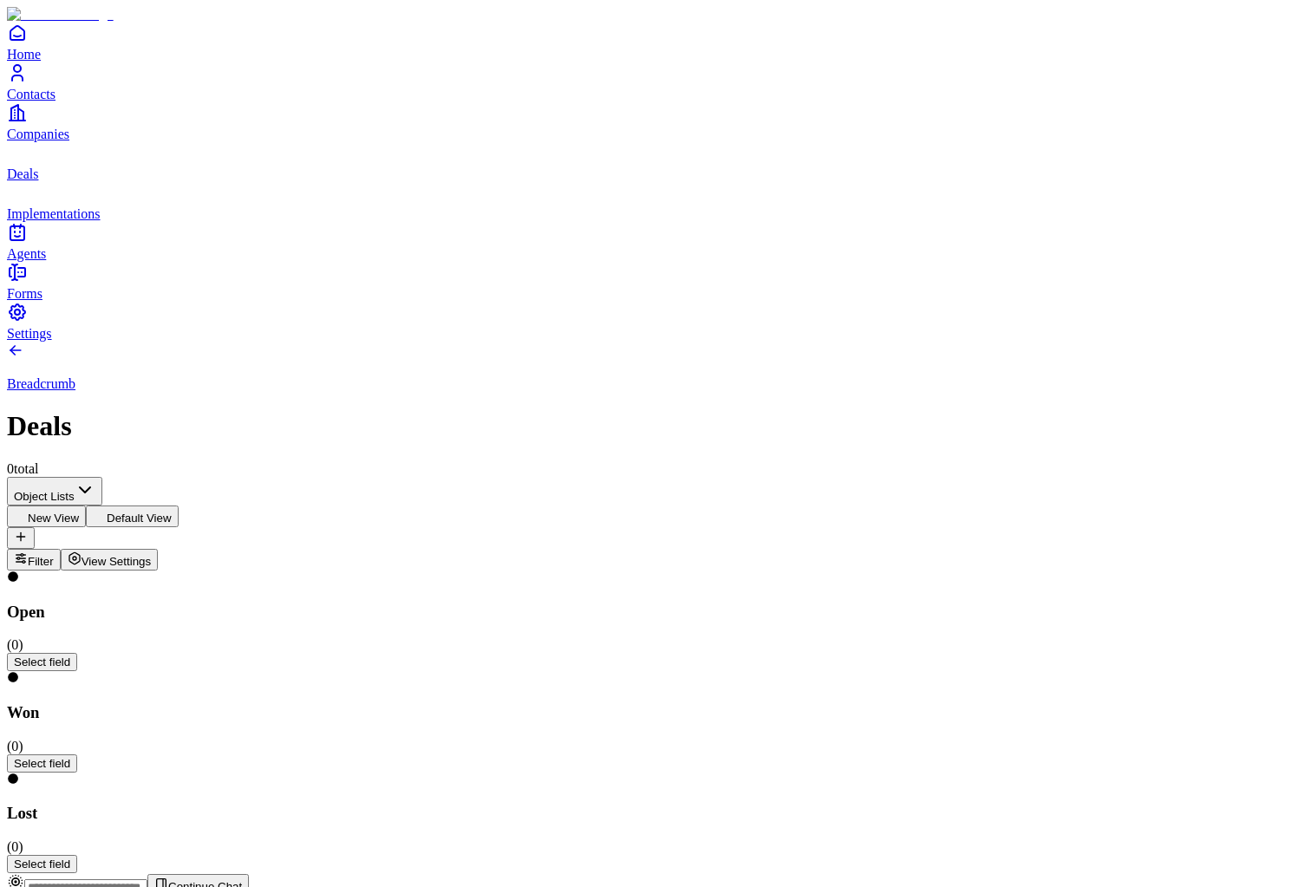
click at [41, 62] on span "Home" at bounding box center [24, 54] width 34 height 15
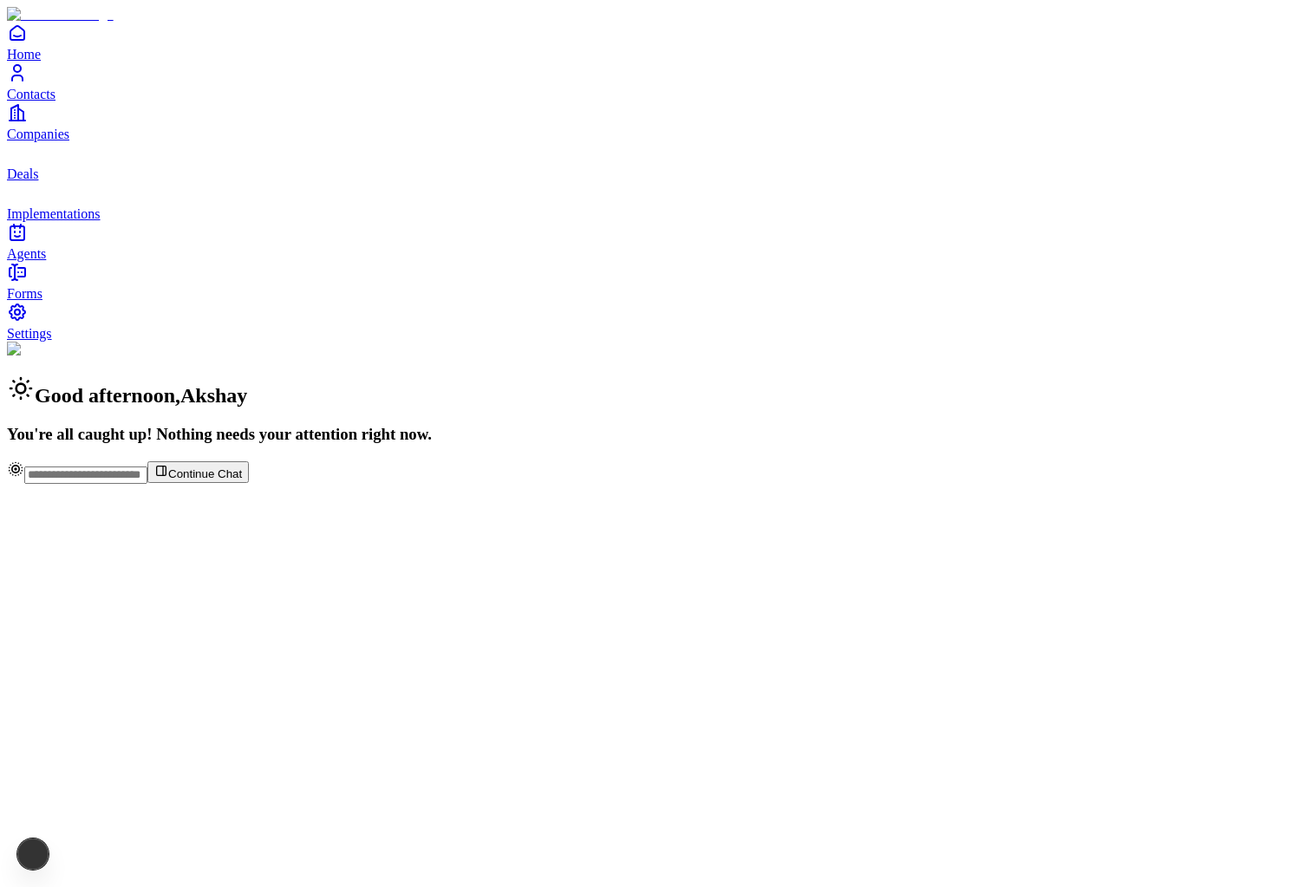
click at [56, 101] on span "Contacts" at bounding box center [31, 94] width 49 height 15
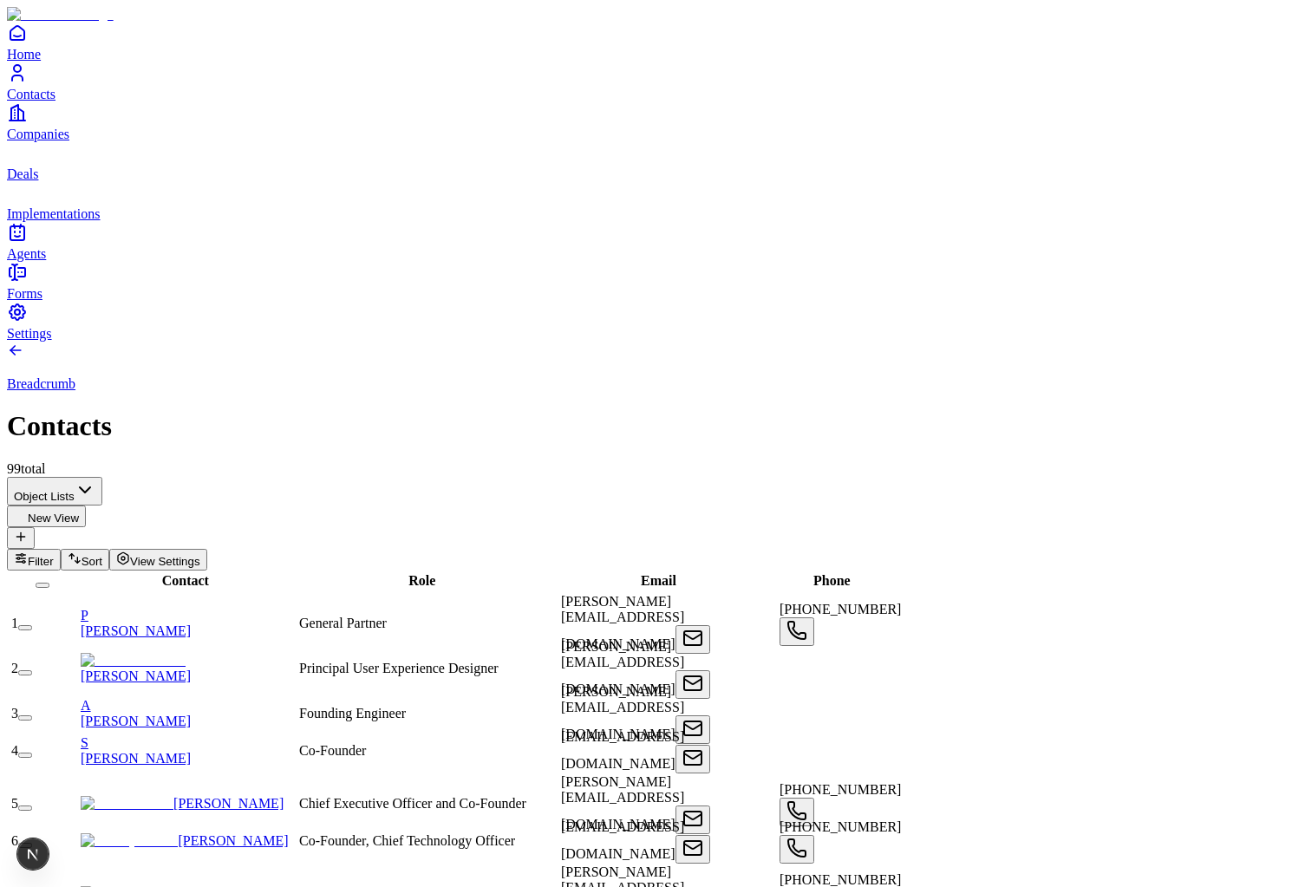
click at [18, 121] on icon "Companies" at bounding box center [14, 113] width 7 height 16
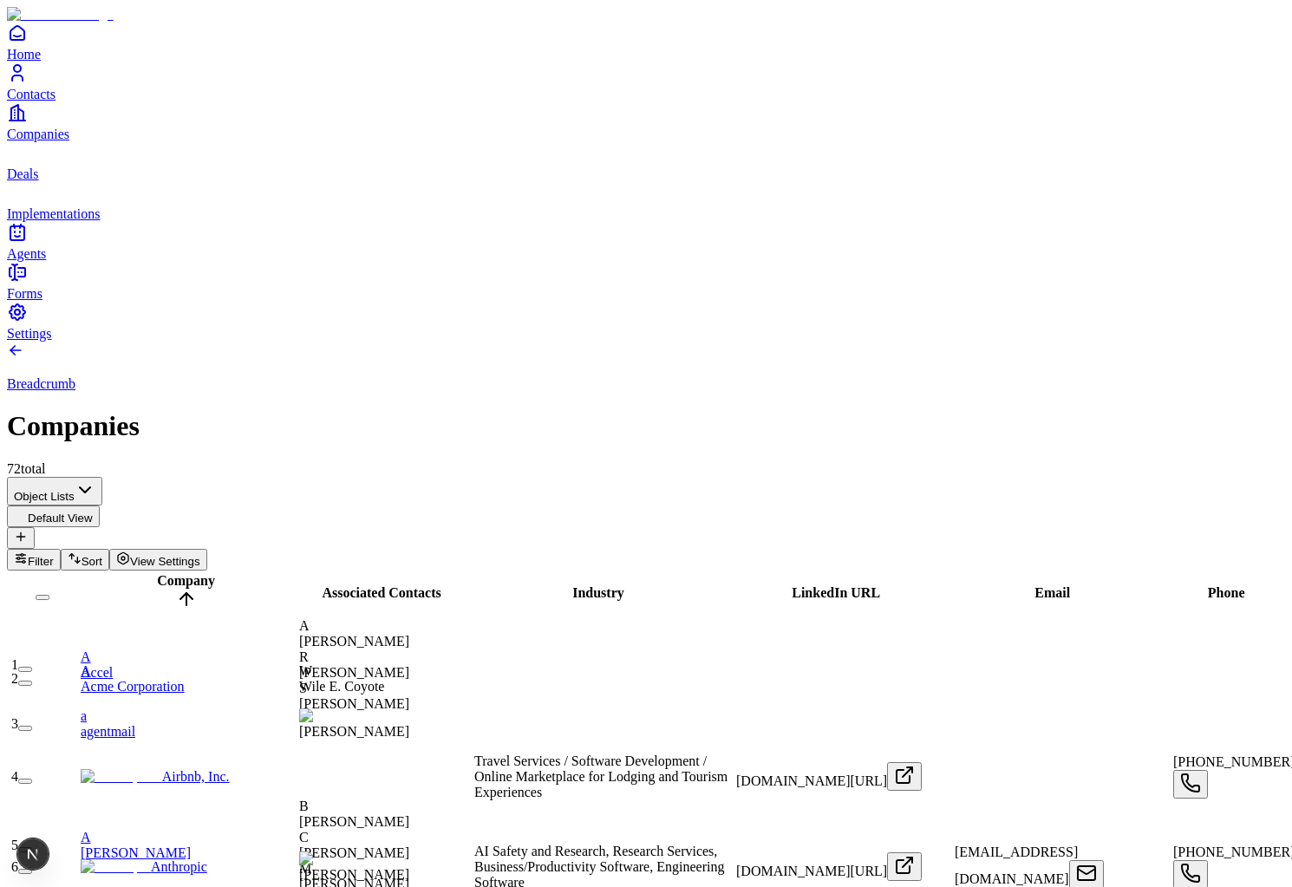
click at [54, 62] on link "Home" at bounding box center [646, 42] width 1278 height 39
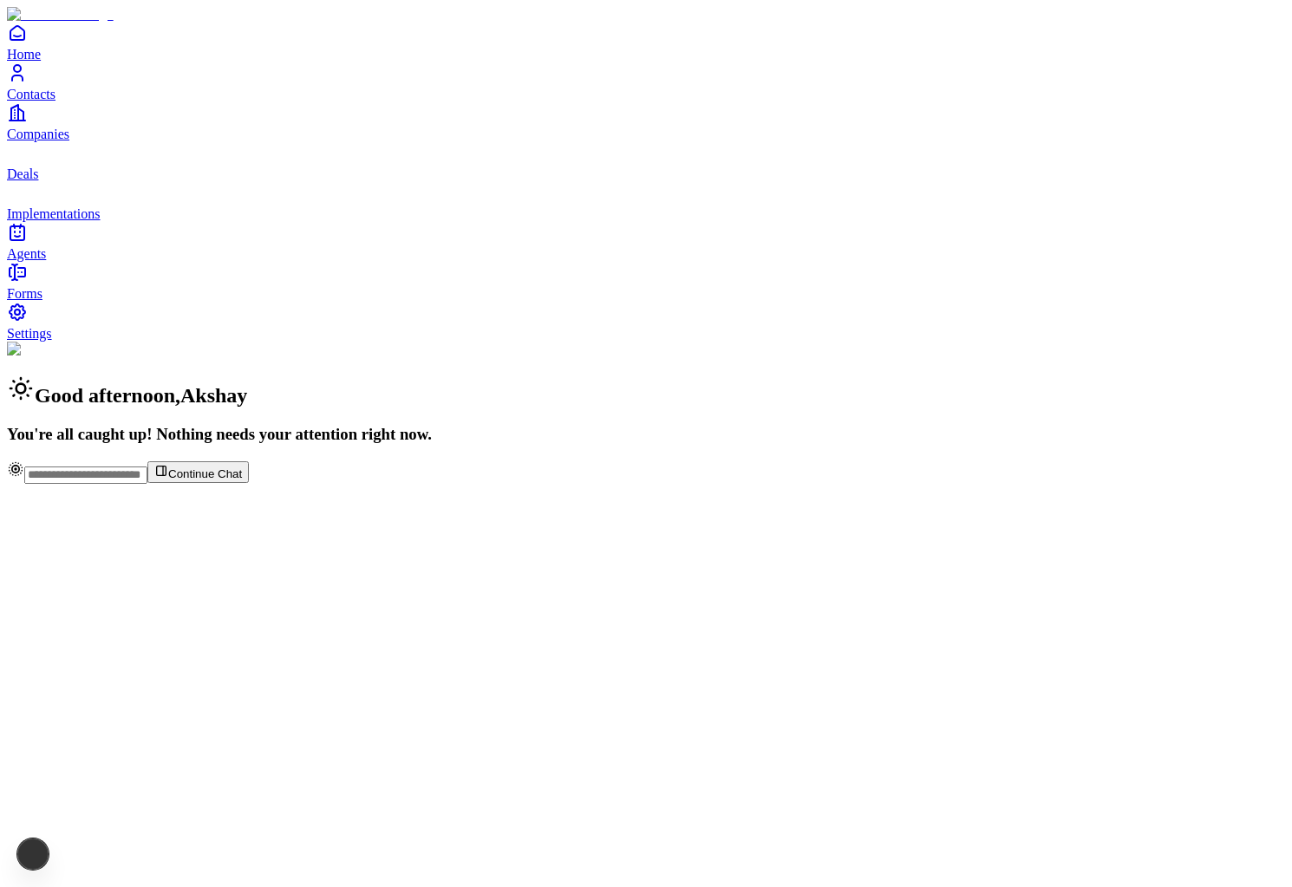
click at [101, 221] on link "Implementations" at bounding box center [646, 201] width 1278 height 39
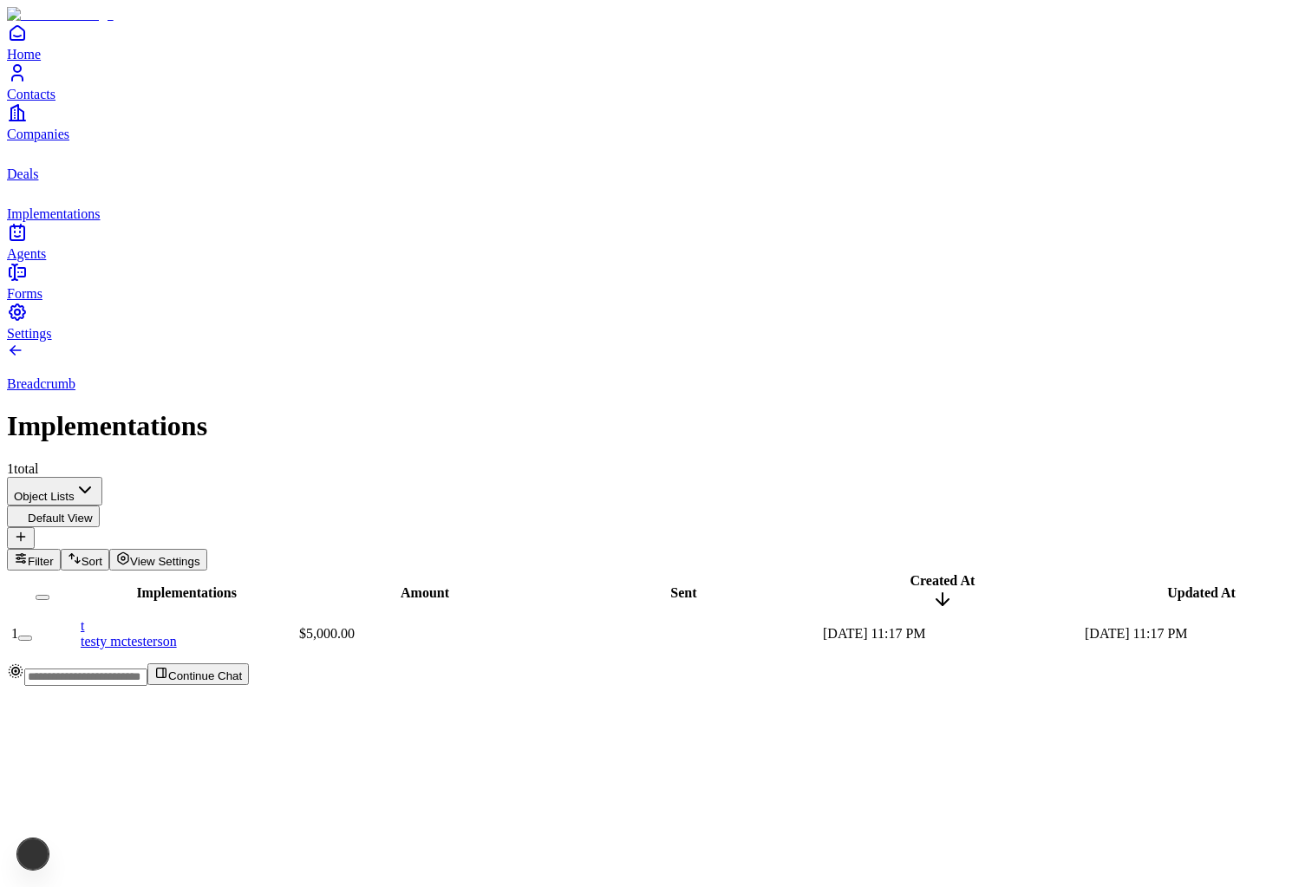
click at [38, 181] on span "Deals" at bounding box center [22, 174] width 31 height 15
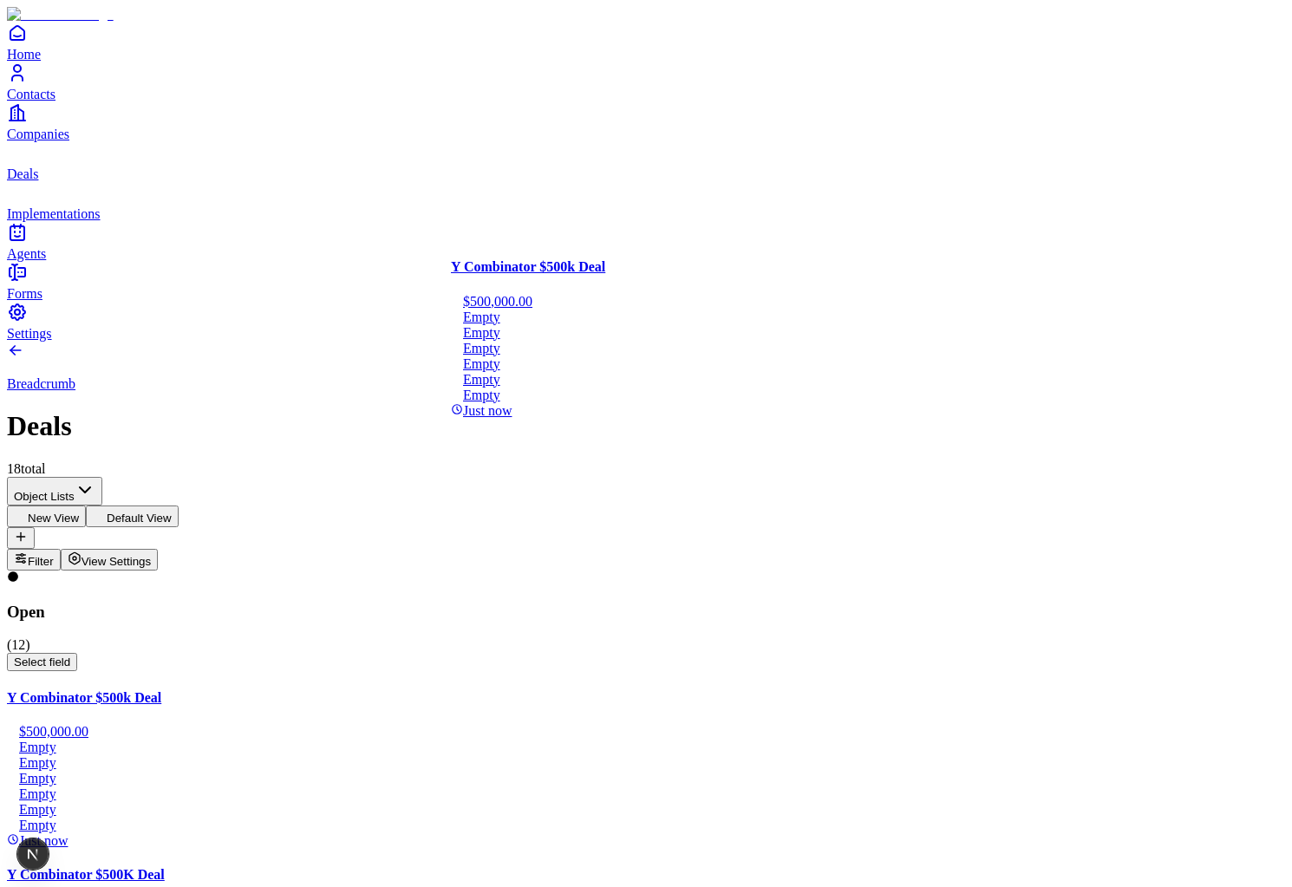
drag, startPoint x: 297, startPoint y: 324, endPoint x: 740, endPoint y: 312, distance: 443.4
click at [77, 653] on button "Select field" at bounding box center [42, 662] width 70 height 18
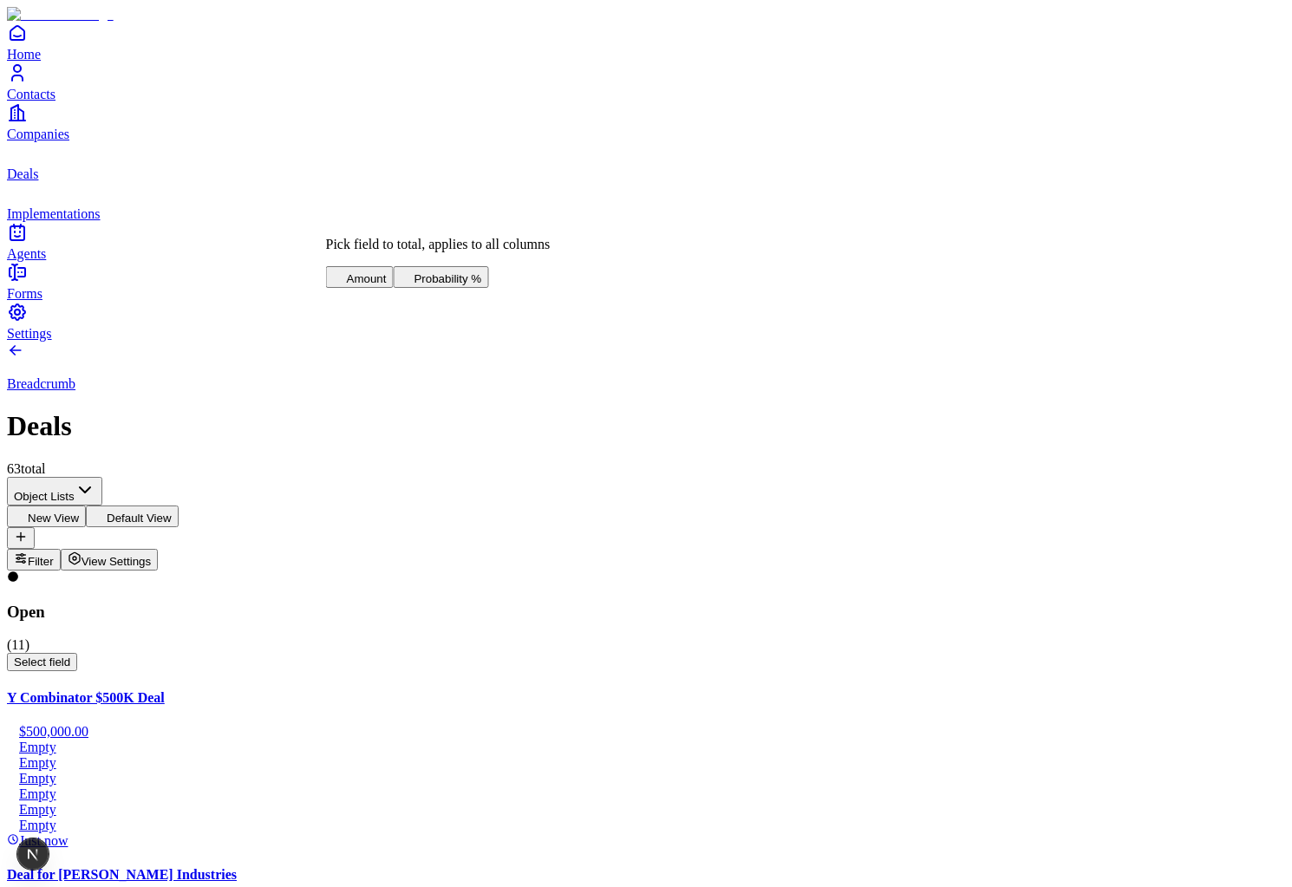
click at [387, 272] on span "Amount" at bounding box center [367, 278] width 40 height 13
click at [70, 656] on span "Select field" at bounding box center [42, 662] width 56 height 13
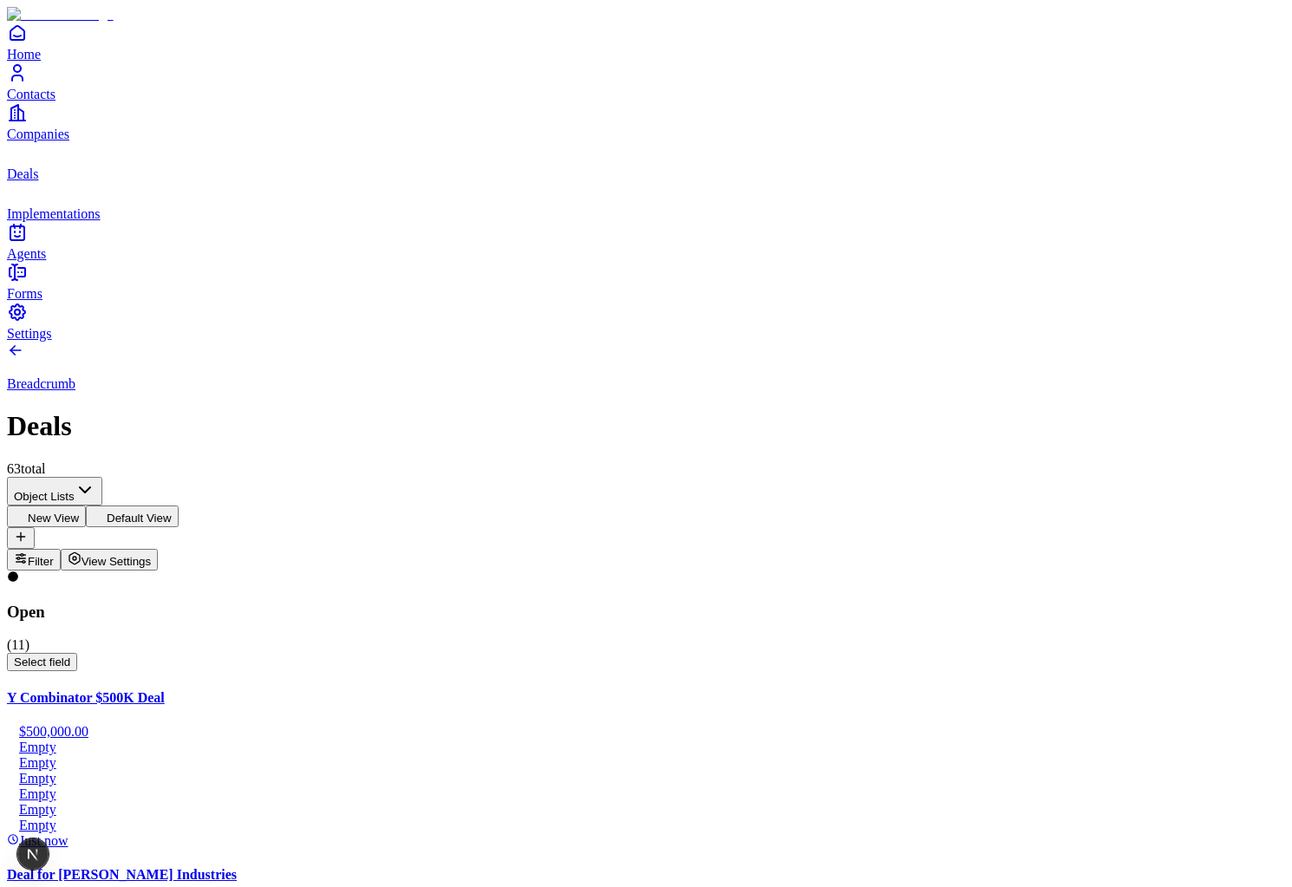
click at [46, 261] on span "Agents" at bounding box center [26, 253] width 39 height 15
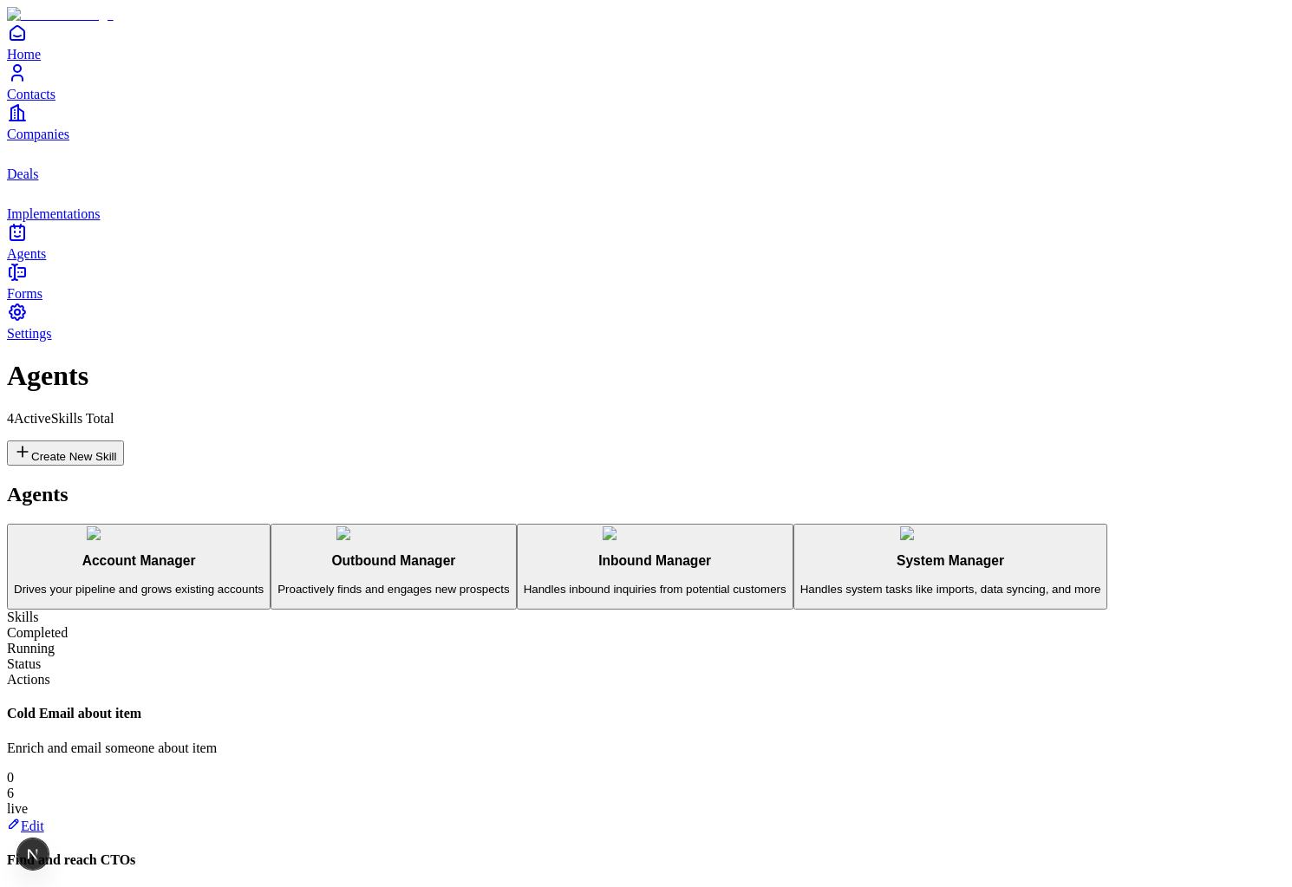
click at [278, 583] on p "Proactively finds and engages new prospects" at bounding box center [394, 589] width 232 height 13
click at [38, 62] on link "Home" at bounding box center [646, 42] width 1278 height 39
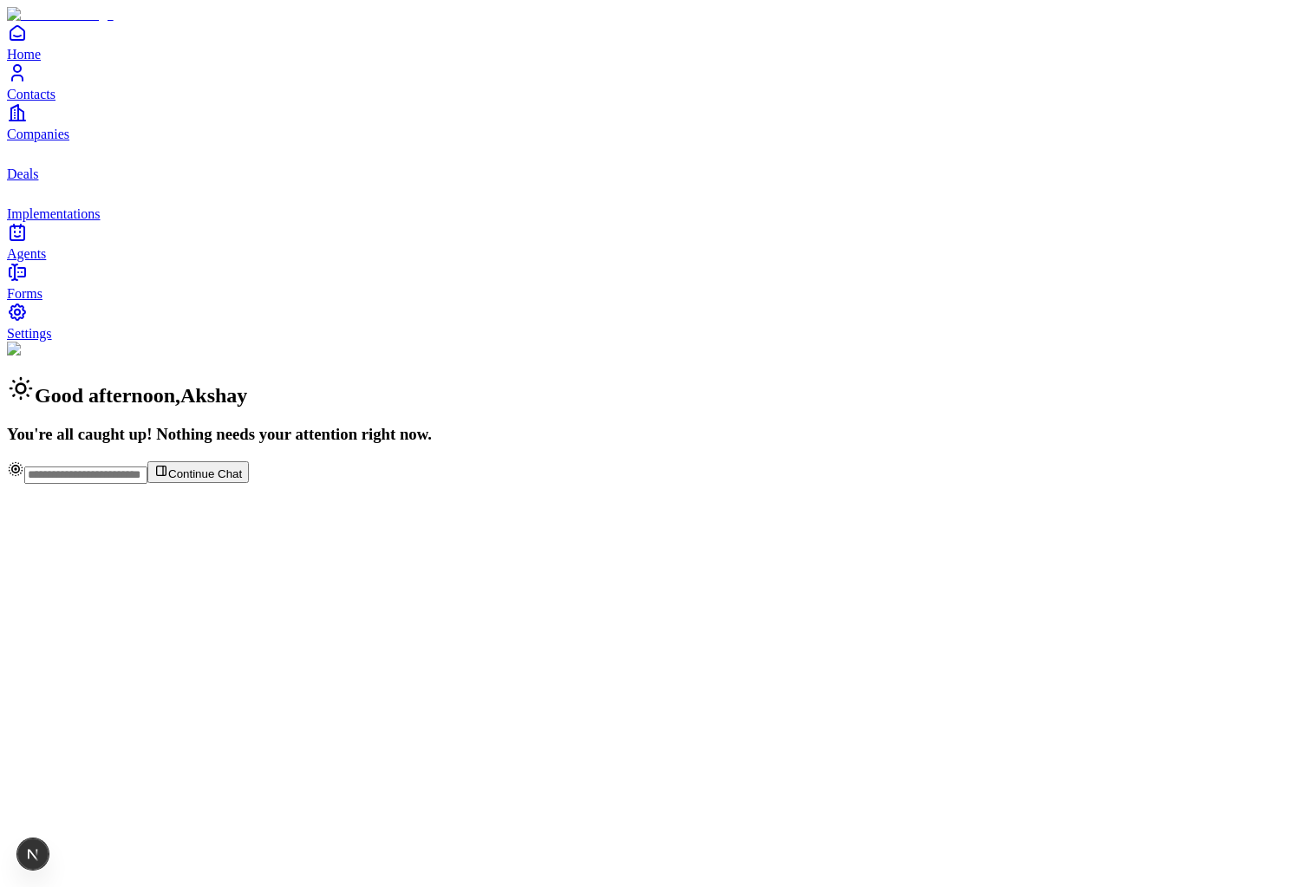
click at [56, 101] on span "Contacts" at bounding box center [31, 94] width 49 height 15
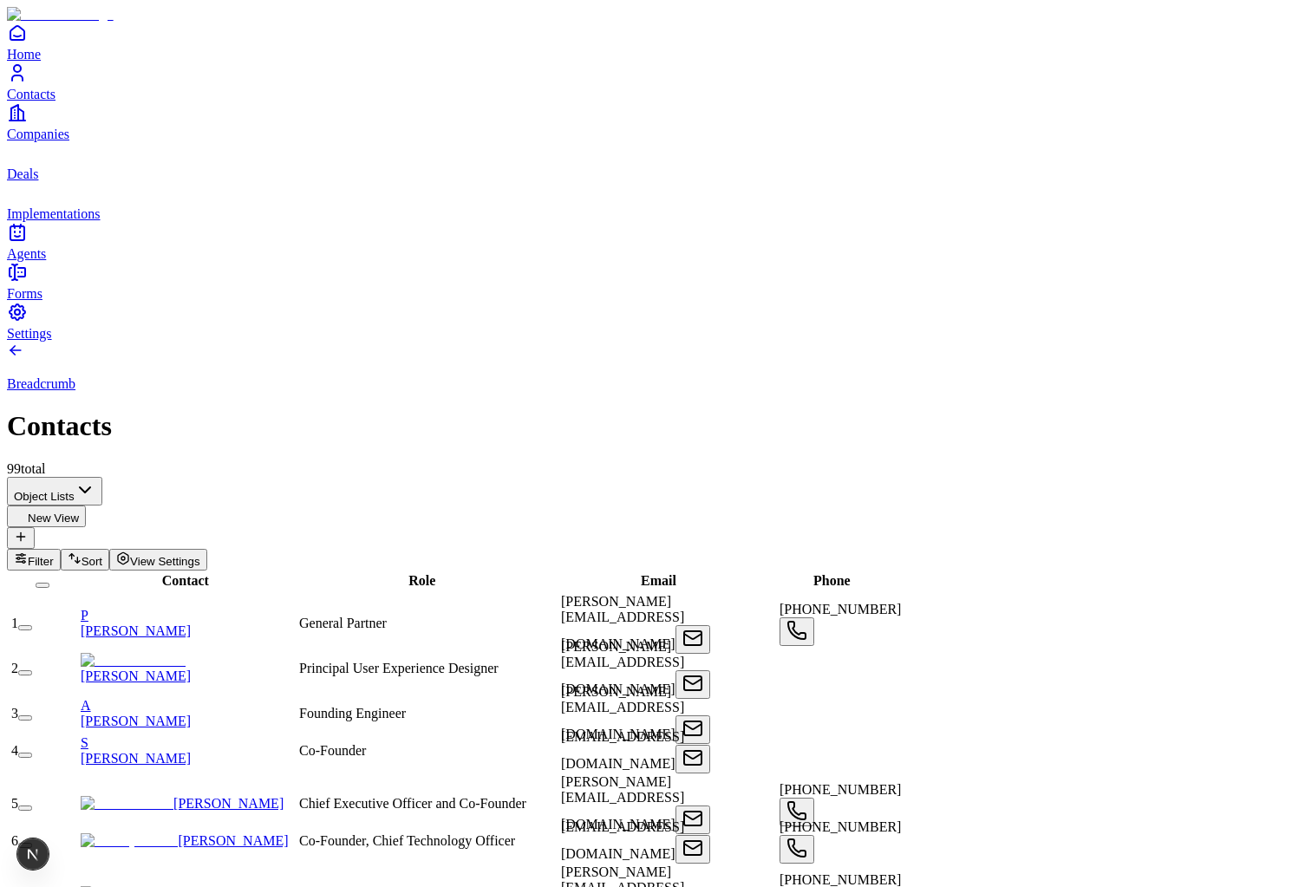
click at [185, 608] on link "P Pete Koomen" at bounding box center [188, 623] width 215 height 30
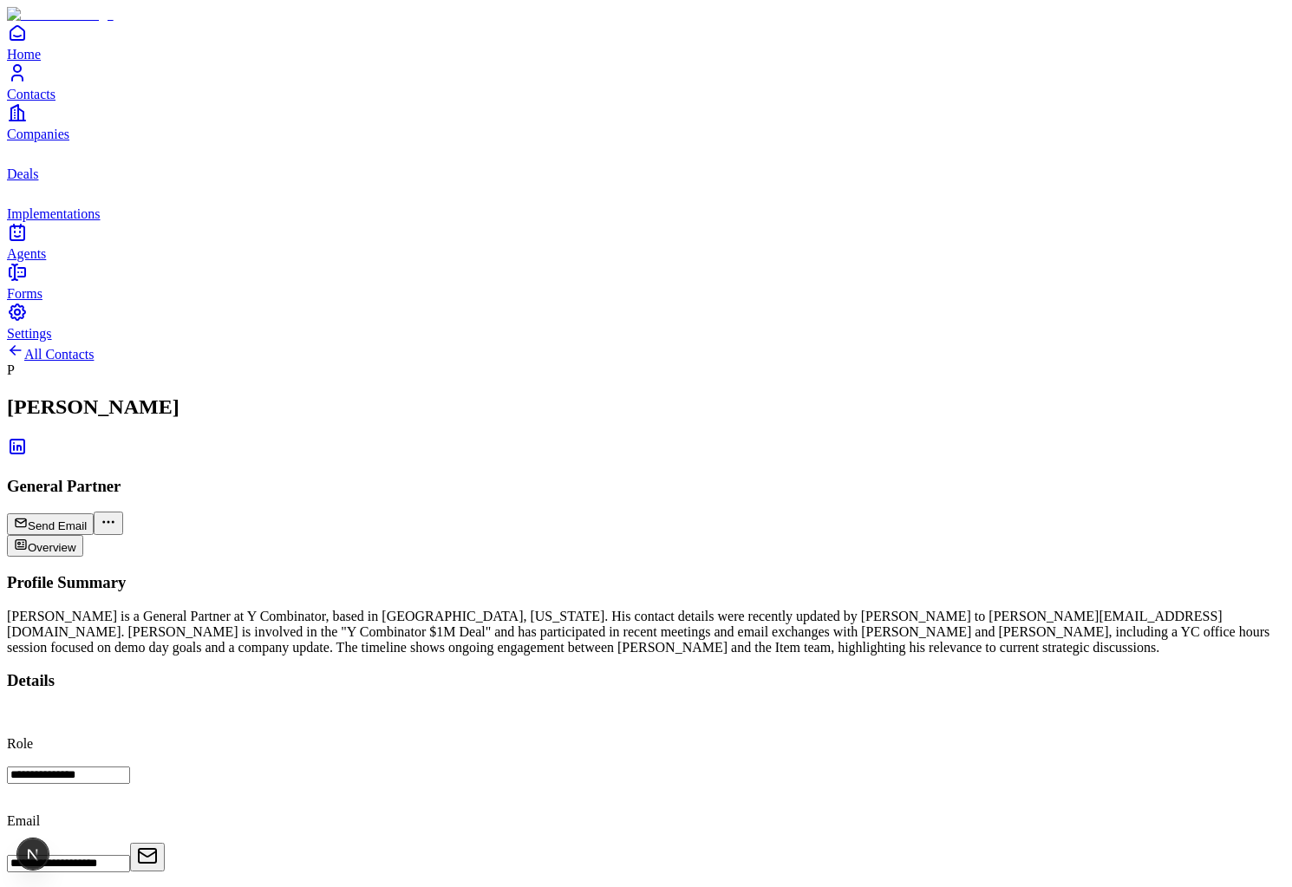
click at [47, 181] on link "Deals" at bounding box center [646, 161] width 1278 height 39
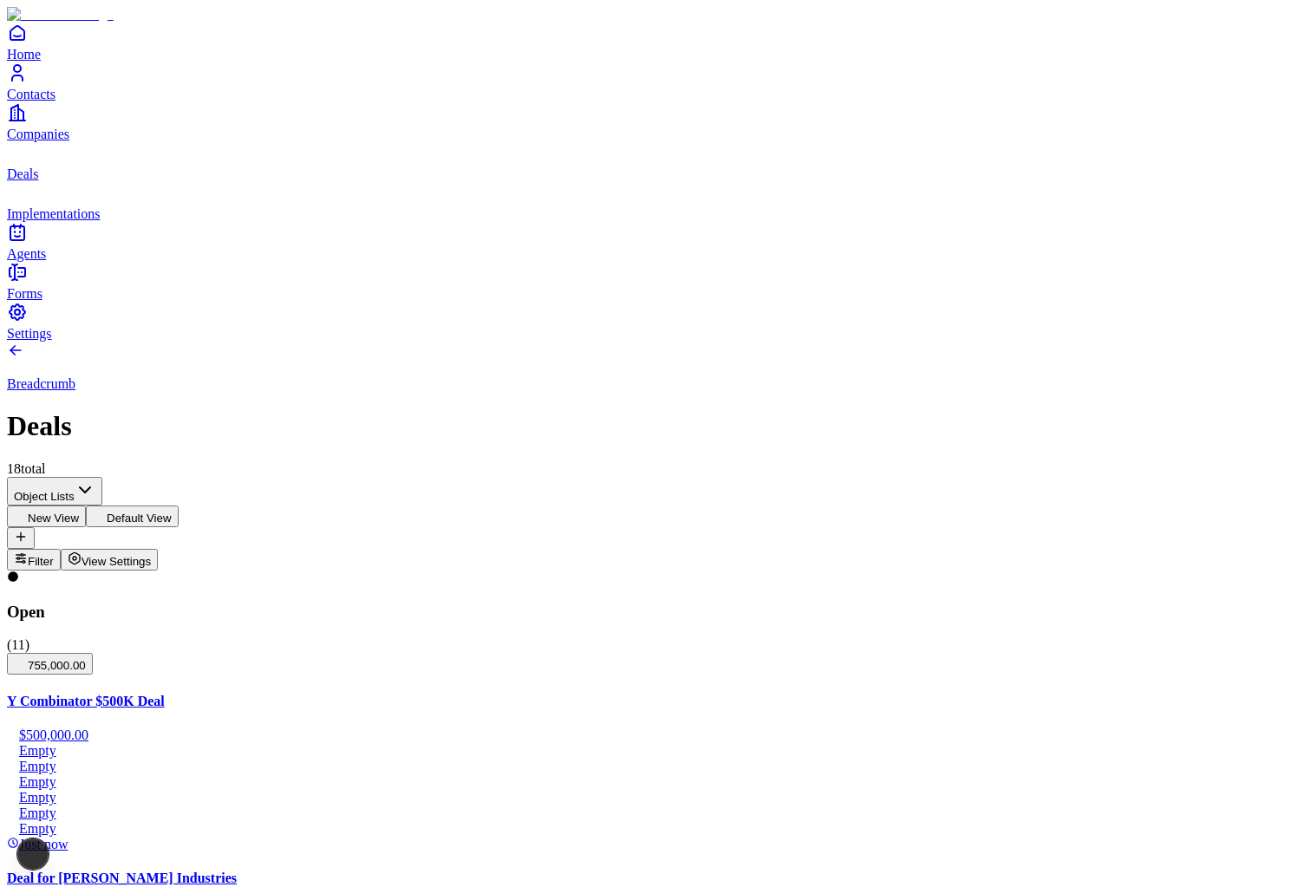
type input "*******"
click at [46, 261] on span "Agents" at bounding box center [26, 253] width 39 height 15
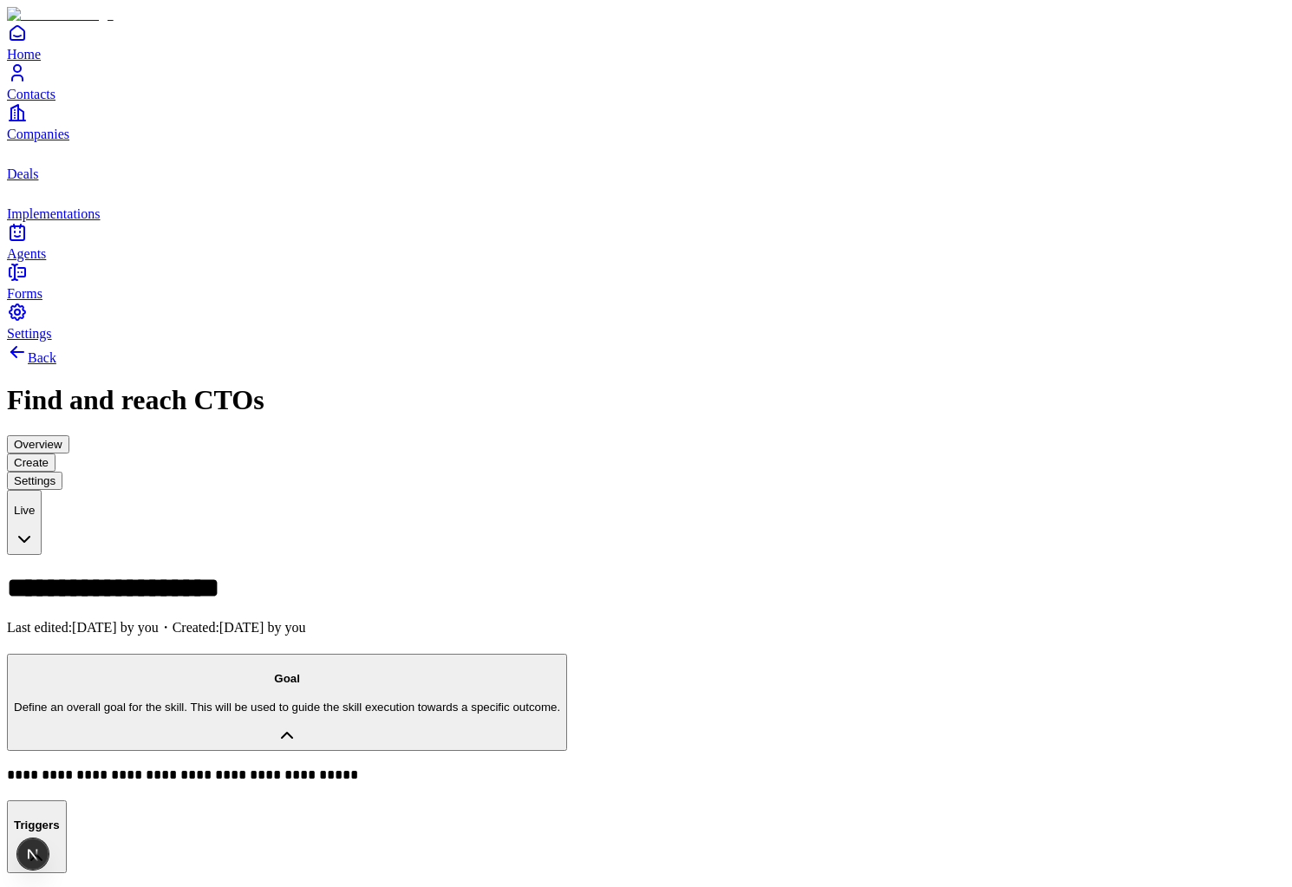
click at [69, 435] on button "Overview" at bounding box center [38, 444] width 62 height 18
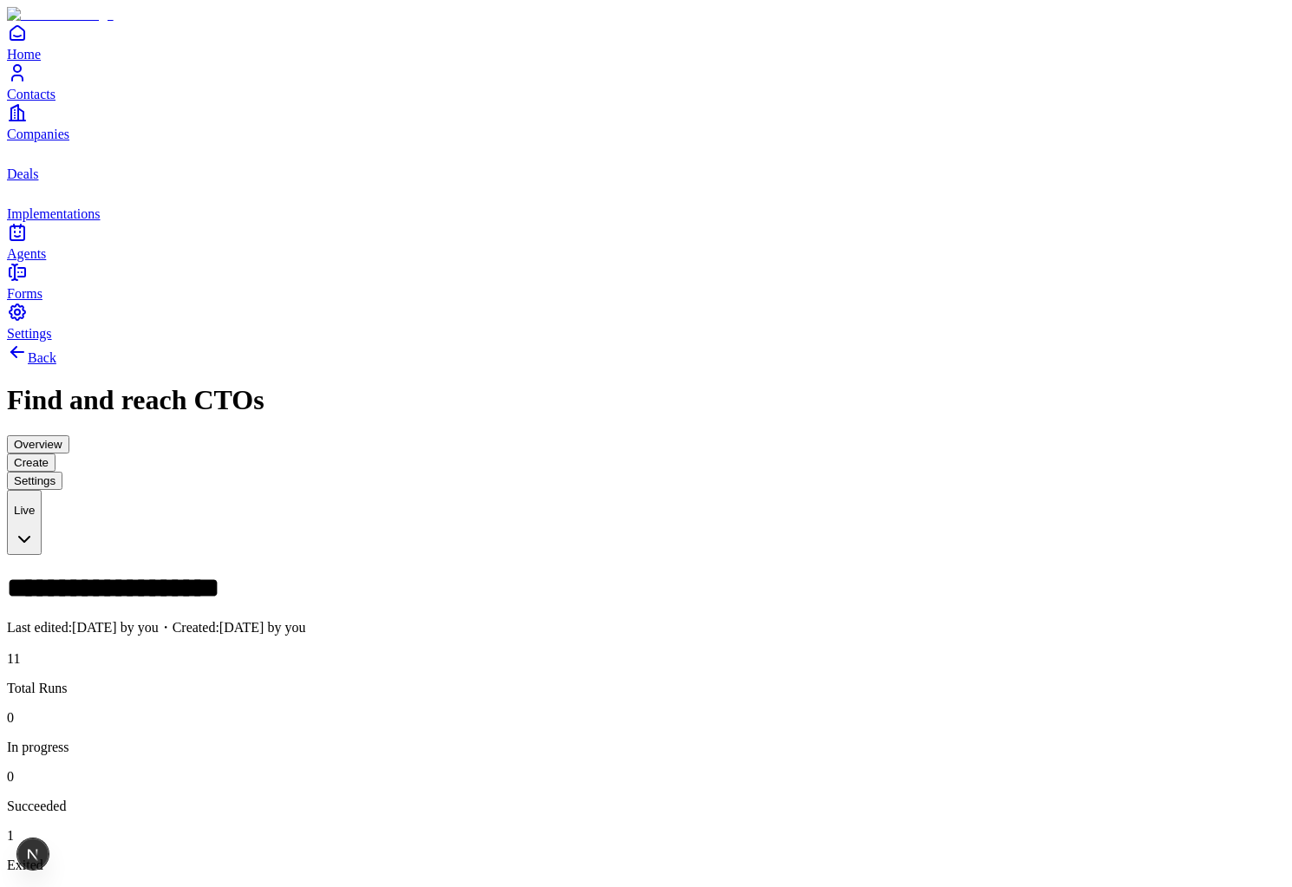
click at [56, 454] on button "Create" at bounding box center [31, 463] width 49 height 18
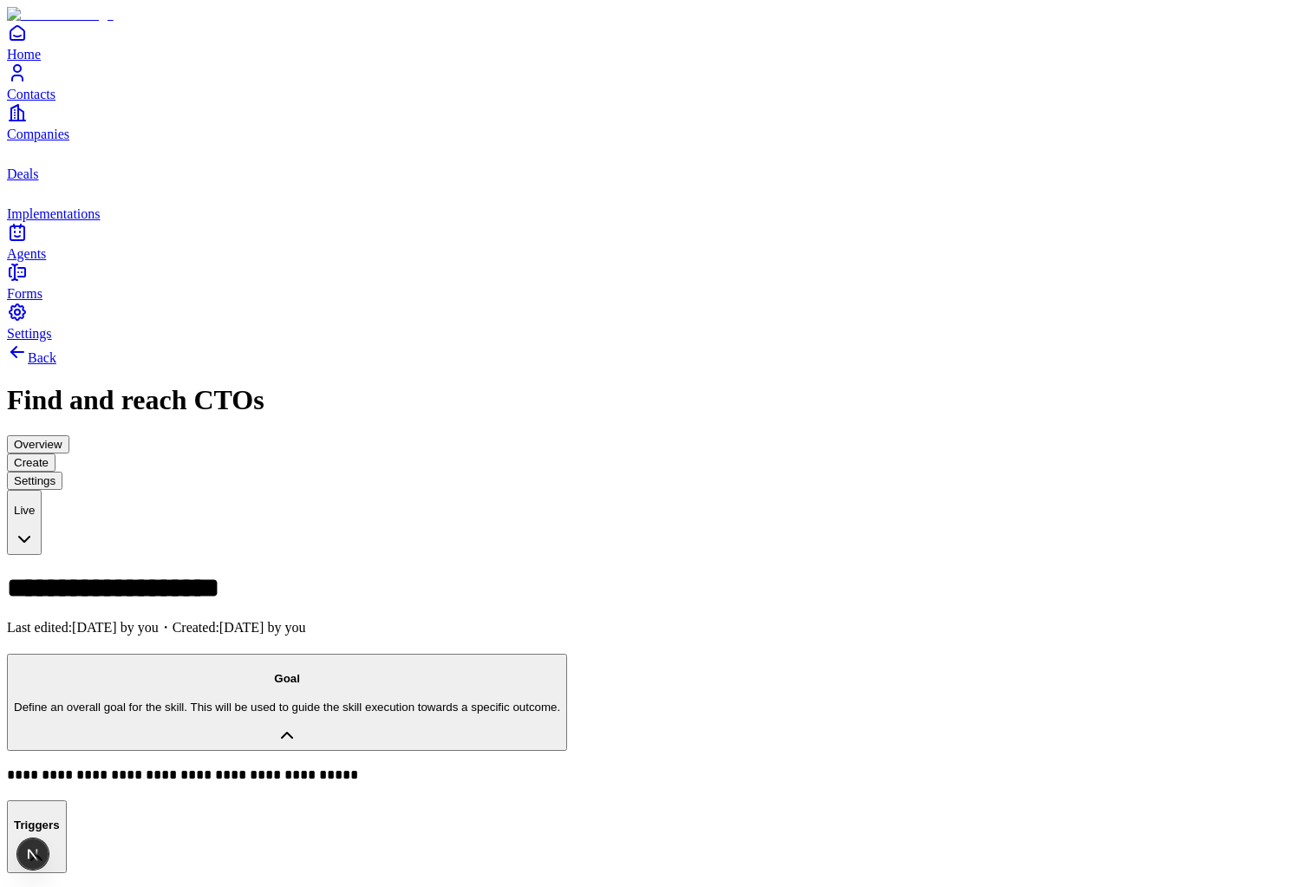
click at [62, 472] on button "Settings" at bounding box center [35, 481] width 56 height 18
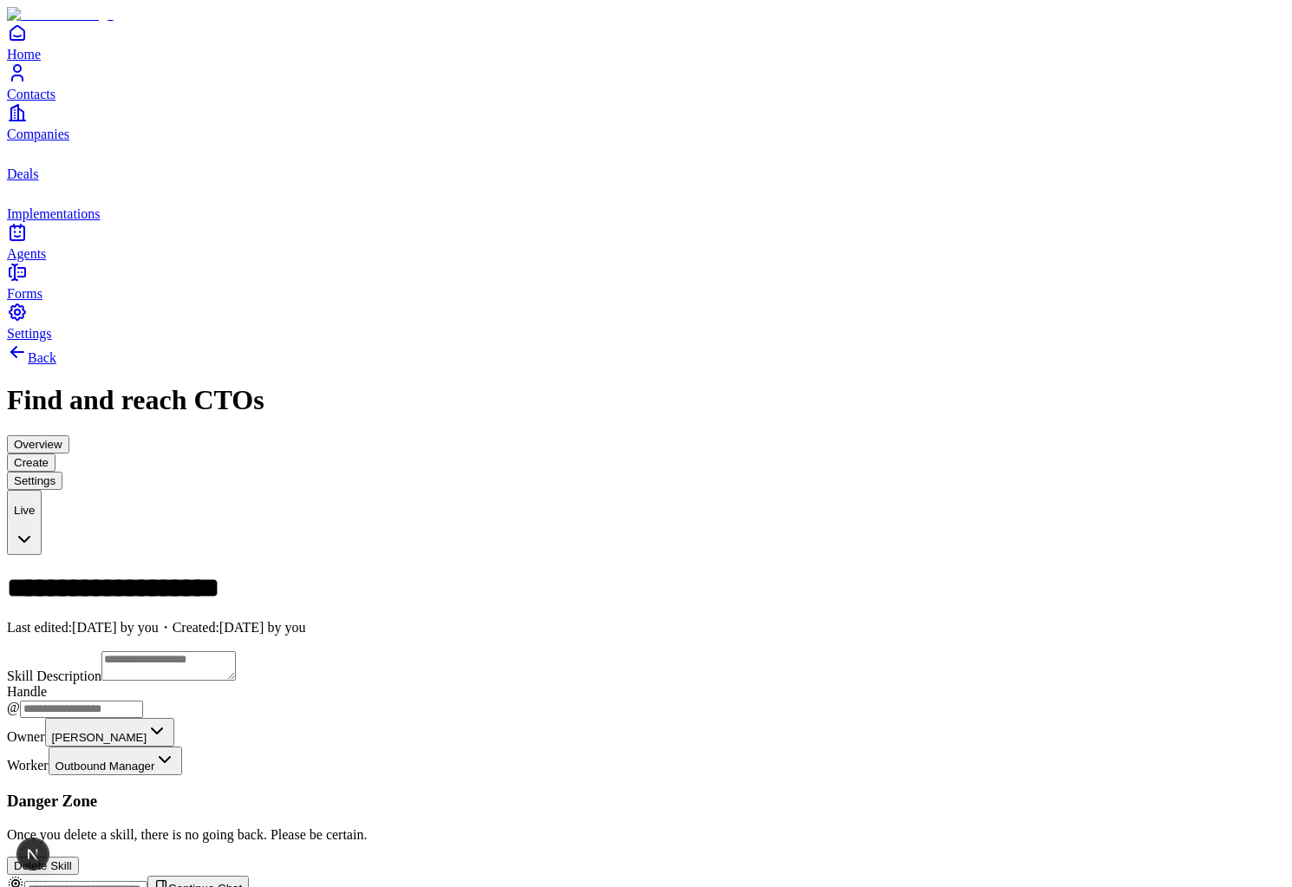
click at [56, 454] on button "Create" at bounding box center [31, 463] width 49 height 18
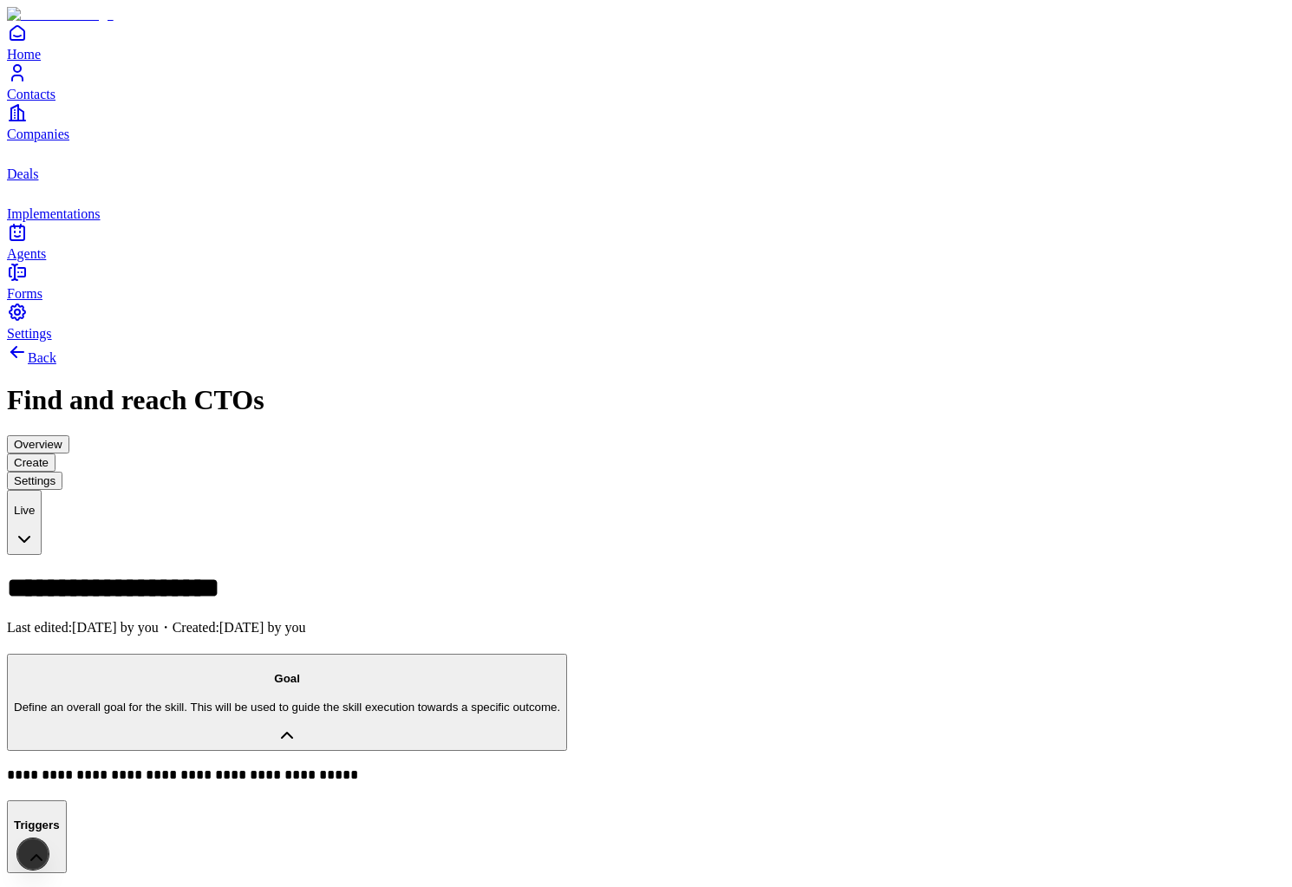
click at [69, 435] on button "Overview" at bounding box center [38, 444] width 62 height 18
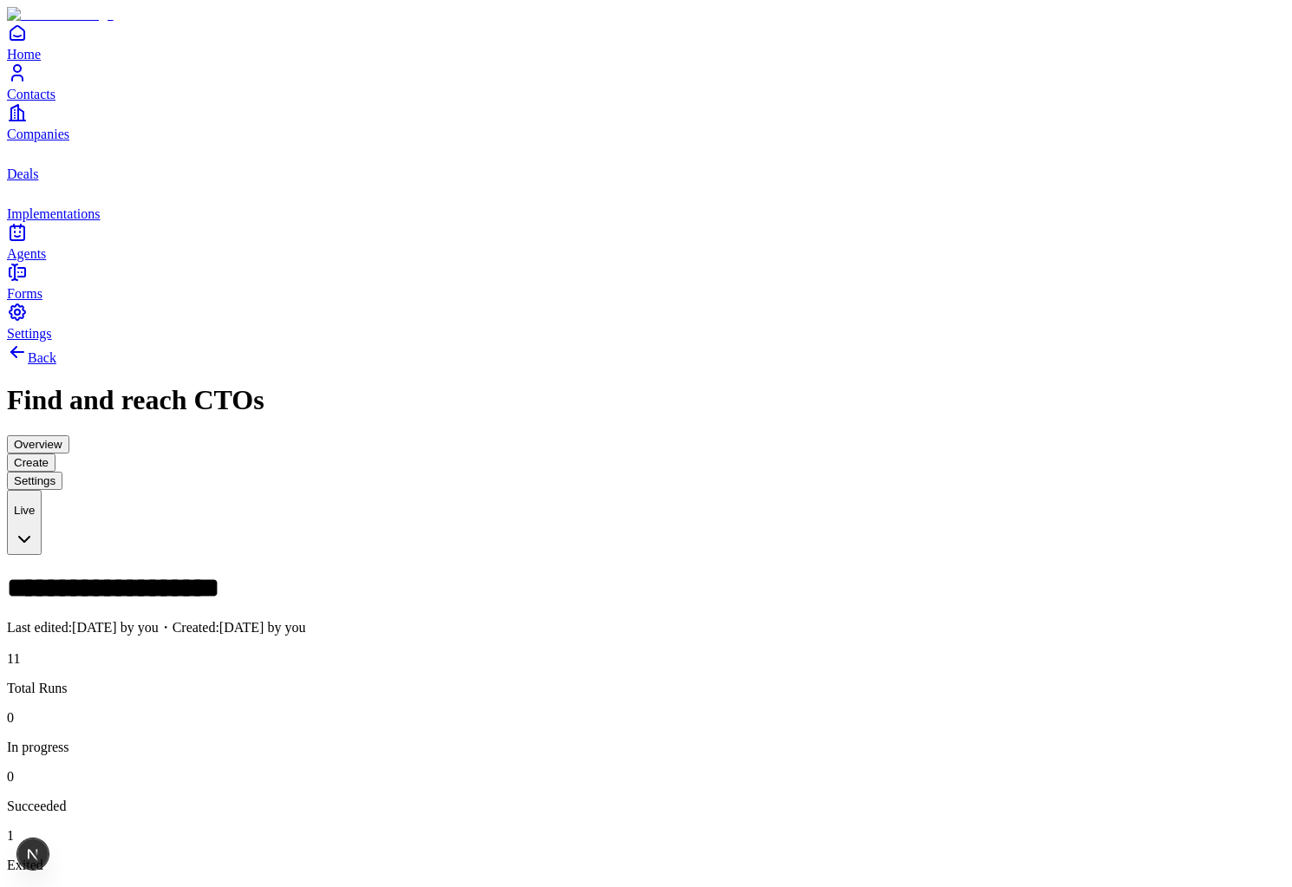
click at [56, 454] on button "Create" at bounding box center [31, 463] width 49 height 18
